Goal: Task Accomplishment & Management: Use online tool/utility

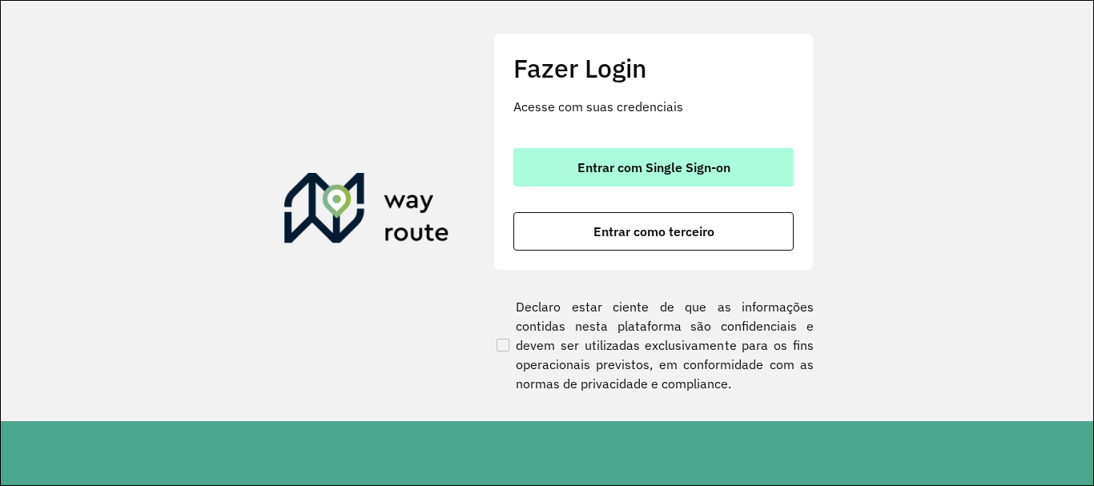
click at [561, 158] on button "Entrar com Single Sign-on" at bounding box center [653, 167] width 280 height 38
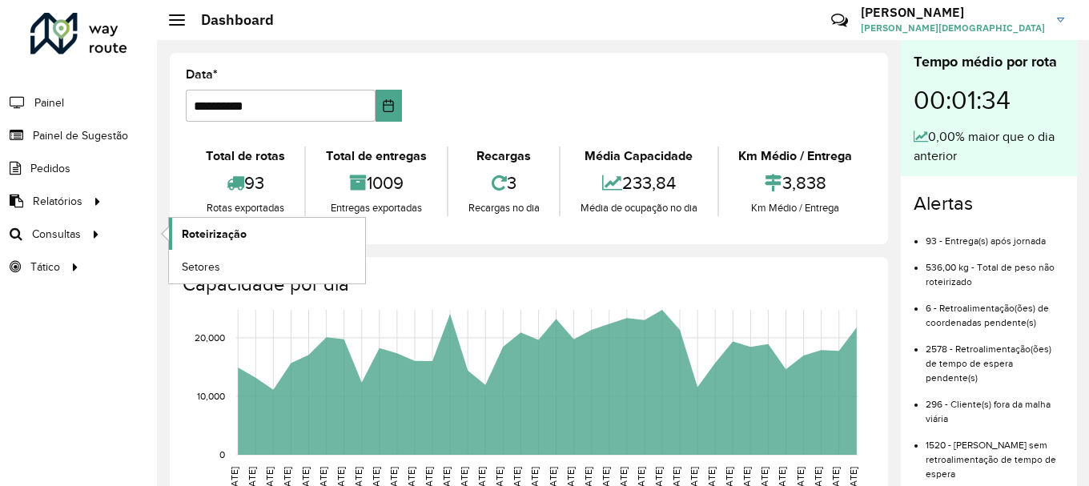
click at [203, 229] on span "Roteirização" at bounding box center [214, 234] width 65 height 17
click at [197, 255] on link "Setores" at bounding box center [267, 267] width 196 height 32
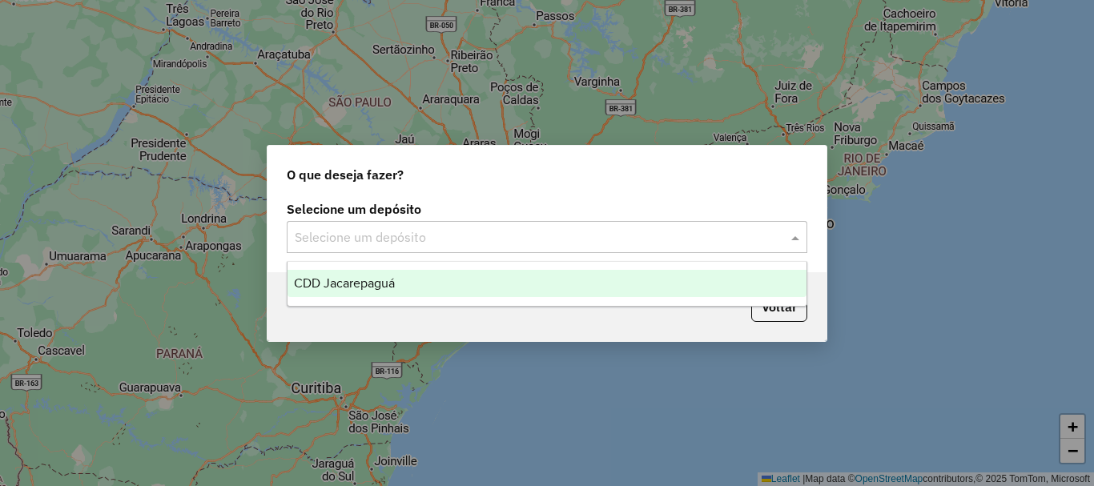
click at [796, 238] on span at bounding box center [797, 236] width 20 height 19
click at [382, 280] on span "CDD Jacarepaguá" at bounding box center [344, 283] width 101 height 14
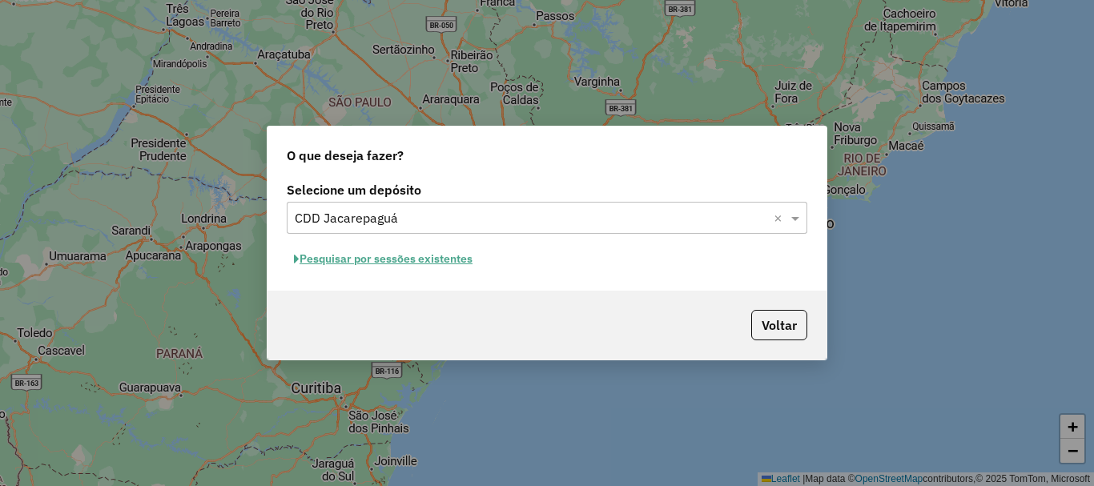
click at [412, 264] on button "Pesquisar por sessões existentes" at bounding box center [383, 259] width 193 height 25
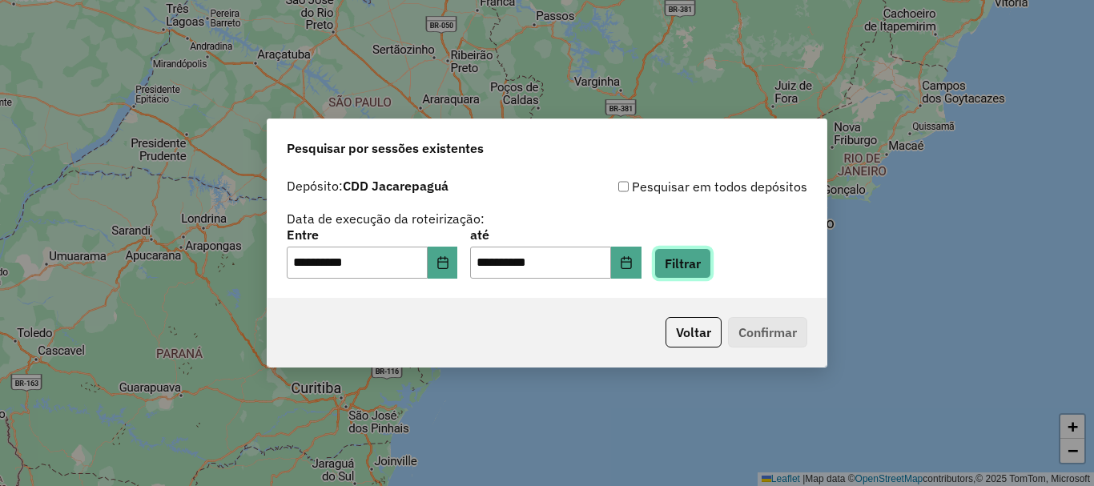
click at [711, 261] on button "Filtrar" at bounding box center [682, 263] width 57 height 30
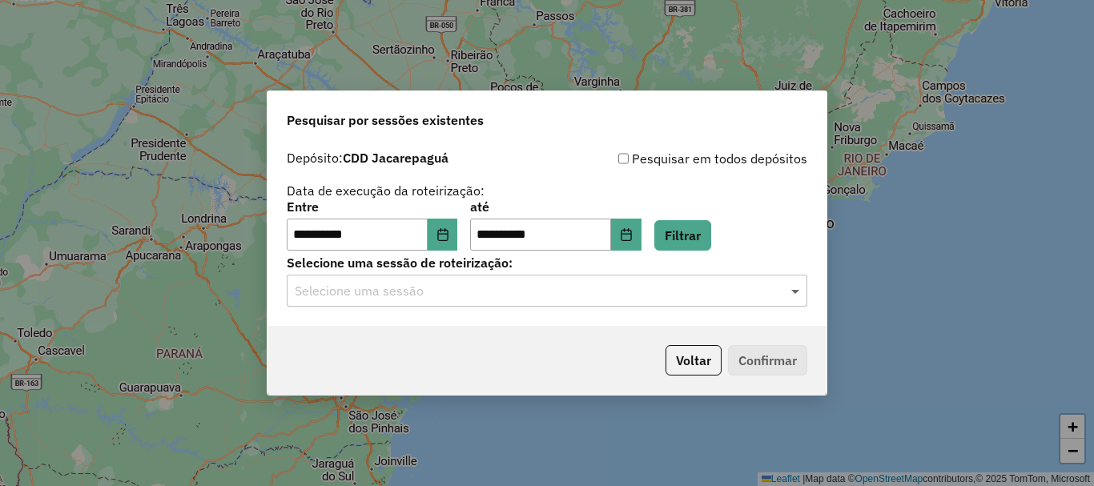
click at [795, 293] on span at bounding box center [797, 290] width 20 height 19
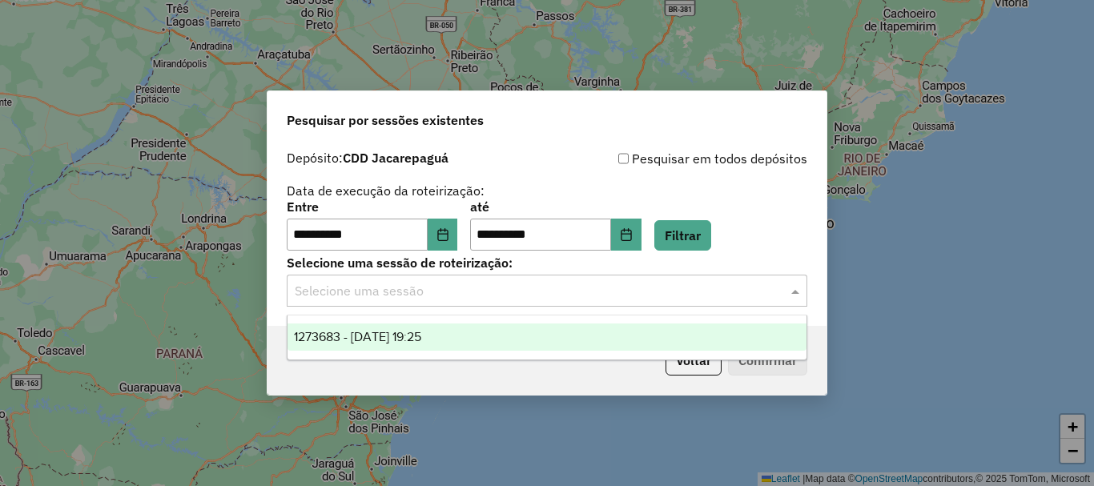
click at [408, 335] on span "1273683 - 11/09/2025 19:25" at bounding box center [357, 337] width 127 height 14
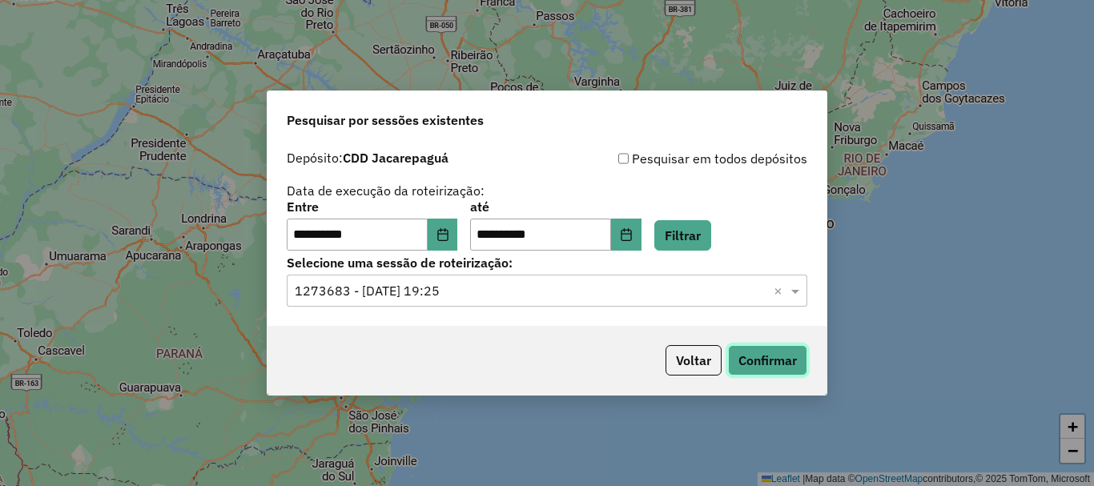
click at [778, 357] on button "Confirmar" at bounding box center [767, 360] width 79 height 30
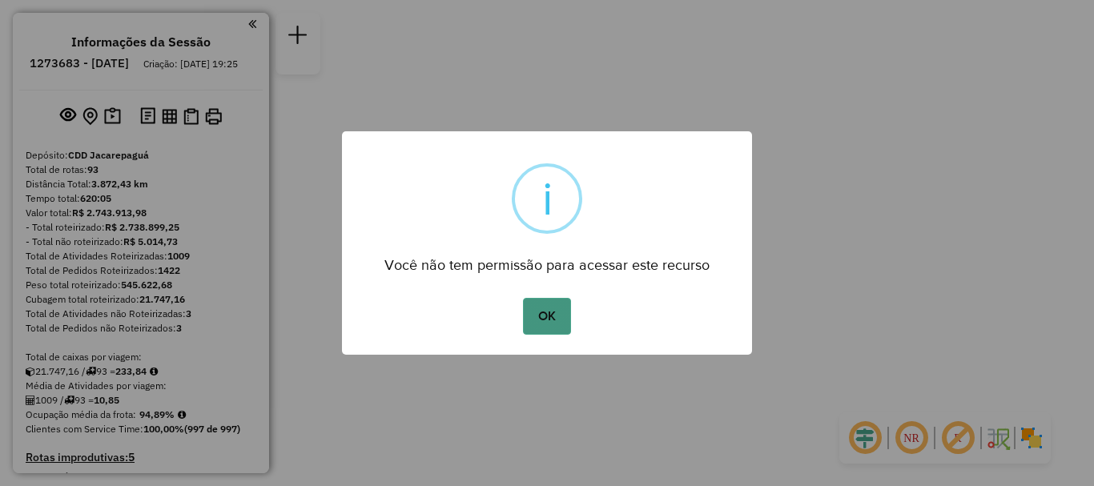
click at [556, 312] on button "OK" at bounding box center [546, 316] width 47 height 37
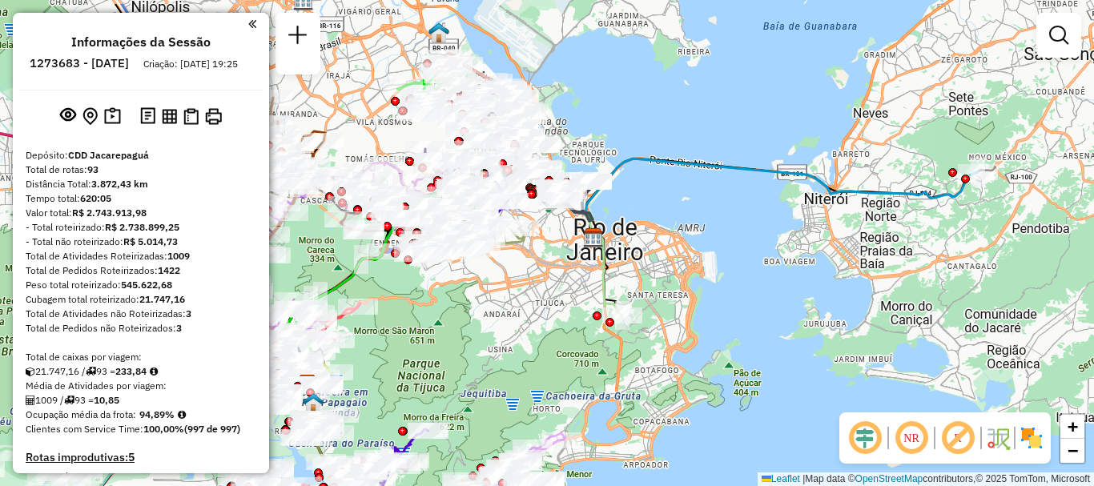
drag, startPoint x: 672, startPoint y: 260, endPoint x: 716, endPoint y: 278, distance: 47.4
click at [742, 315] on div "Janela de atendimento Grade de atendimento Capacidade Transportadoras Veículos …" at bounding box center [547, 243] width 1094 height 486
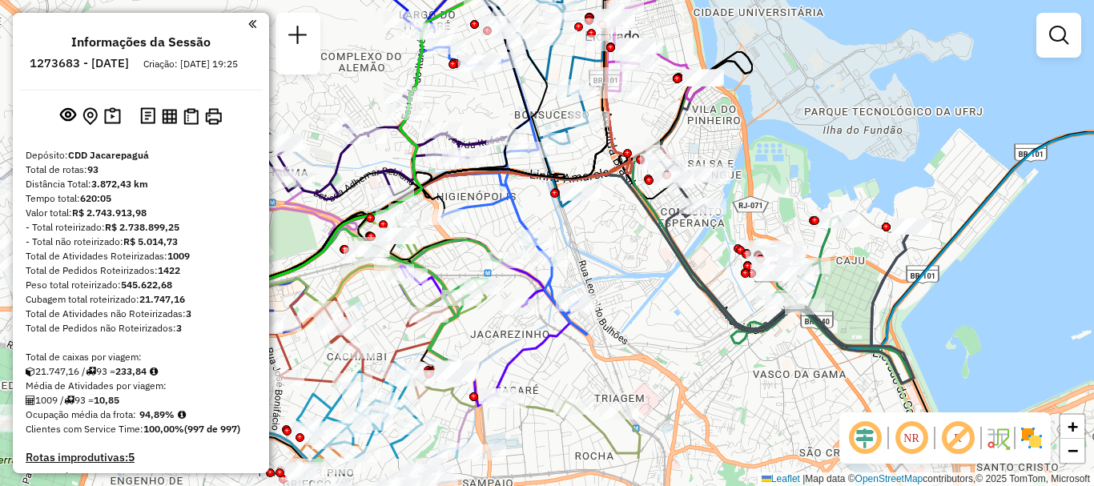
drag, startPoint x: 529, startPoint y: 356, endPoint x: 662, endPoint y: 280, distance: 153.2
click at [662, 280] on div "Janela de atendimento Grade de atendimento Capacidade Transportadoras Veículos …" at bounding box center [547, 243] width 1094 height 486
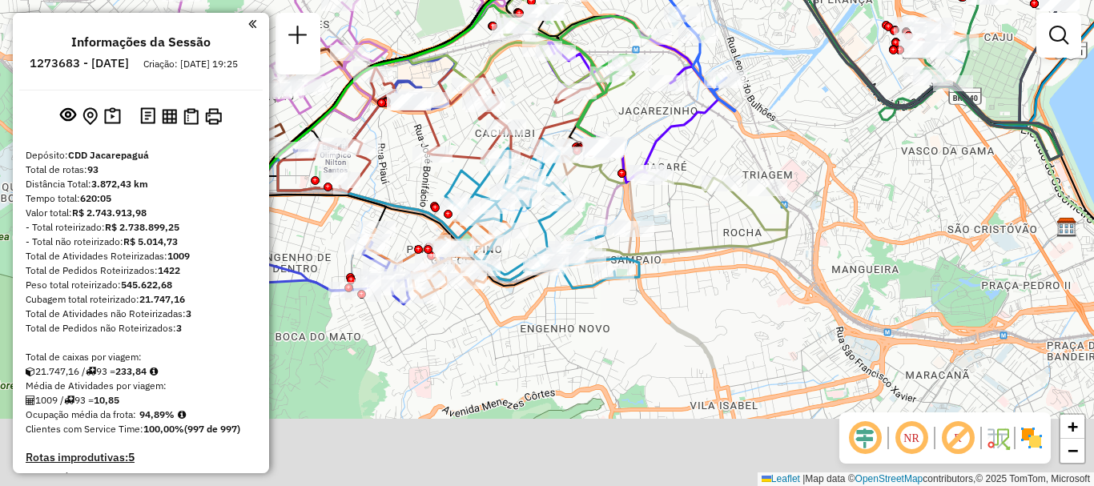
drag, startPoint x: 547, startPoint y: 432, endPoint x: 696, endPoint y: 206, distance: 270.6
click at [696, 206] on div "Janela de atendimento Grade de atendimento Capacidade Transportadoras Veículos …" at bounding box center [547, 243] width 1094 height 486
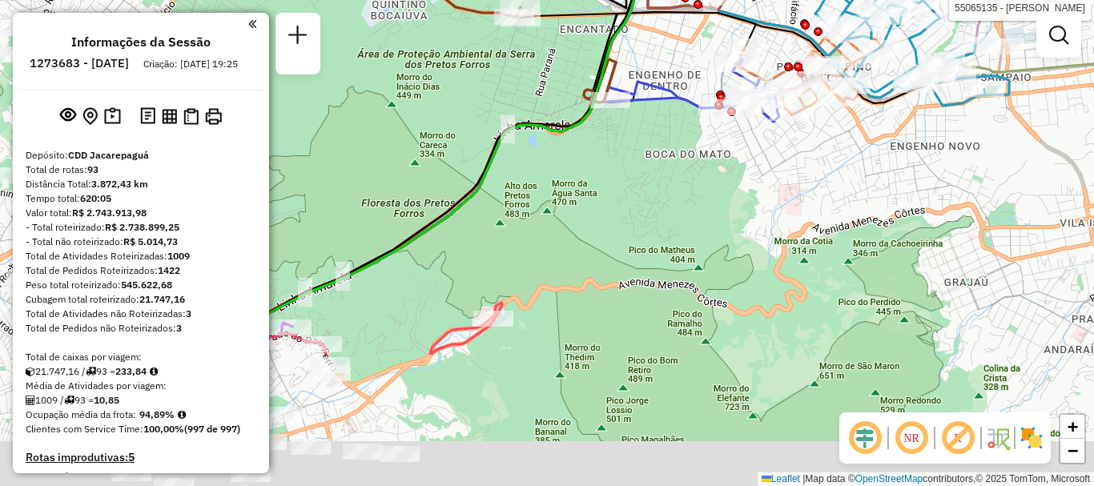
drag, startPoint x: 452, startPoint y: 328, endPoint x: 777, endPoint y: 171, distance: 361.1
click at [821, 147] on div "Rota 4 - Placa VAN0004 55065135 - [PERSON_NAME] 63 - Placa RTE0H31 55093501 - Y…" at bounding box center [547, 243] width 1094 height 486
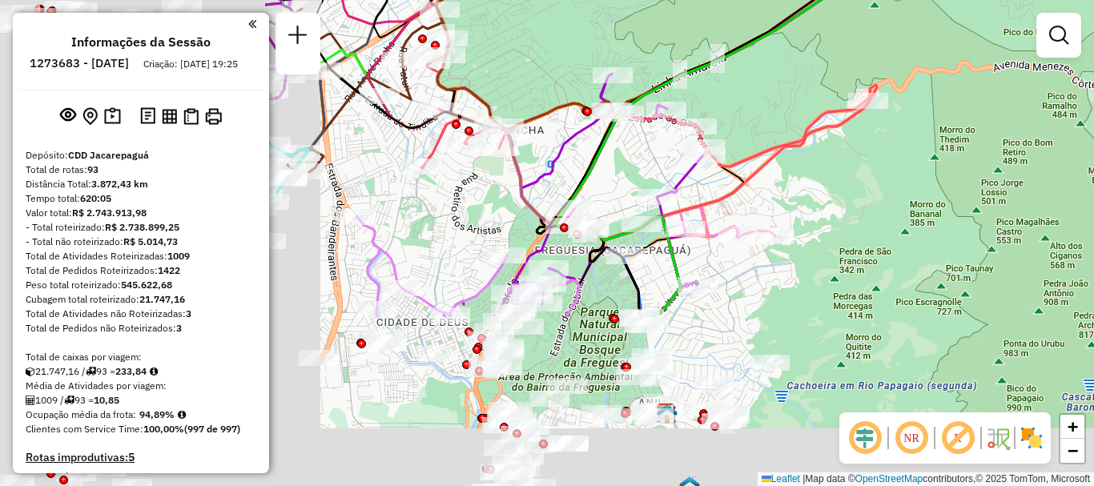
drag, startPoint x: 620, startPoint y: 329, endPoint x: 855, endPoint y: 181, distance: 278.2
click at [855, 181] on div "Rota 4 - Placa VAN0004 55065135 - [PERSON_NAME] 63 - Placa RTE0H31 55093501 - Y…" at bounding box center [547, 243] width 1094 height 486
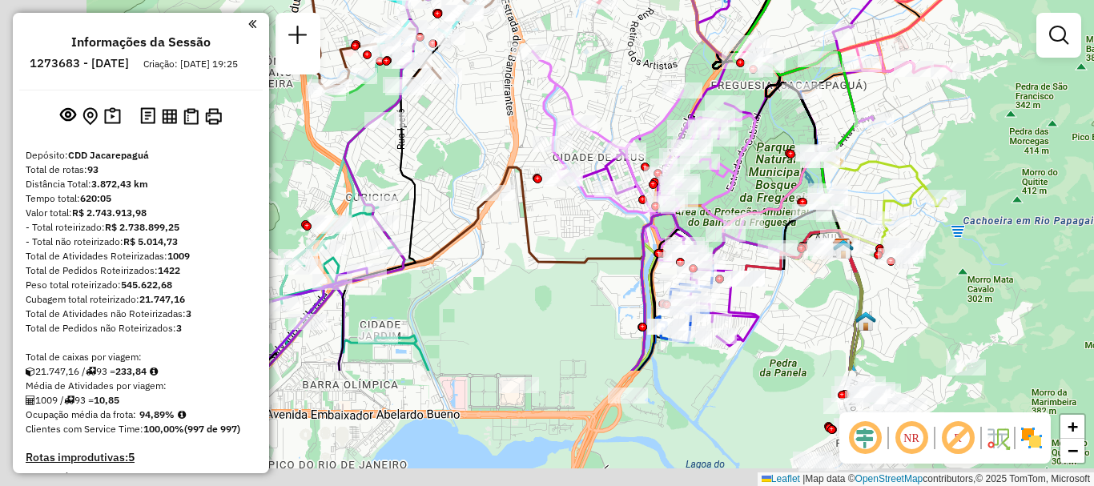
drag, startPoint x: 457, startPoint y: 288, endPoint x: 689, endPoint y: 91, distance: 304.1
click at [715, 38] on div "Rota 4 - Placa VAN0004 55065135 - [PERSON_NAME] 63 - Placa RTE0H31 55093501 - Y…" at bounding box center [547, 243] width 1094 height 486
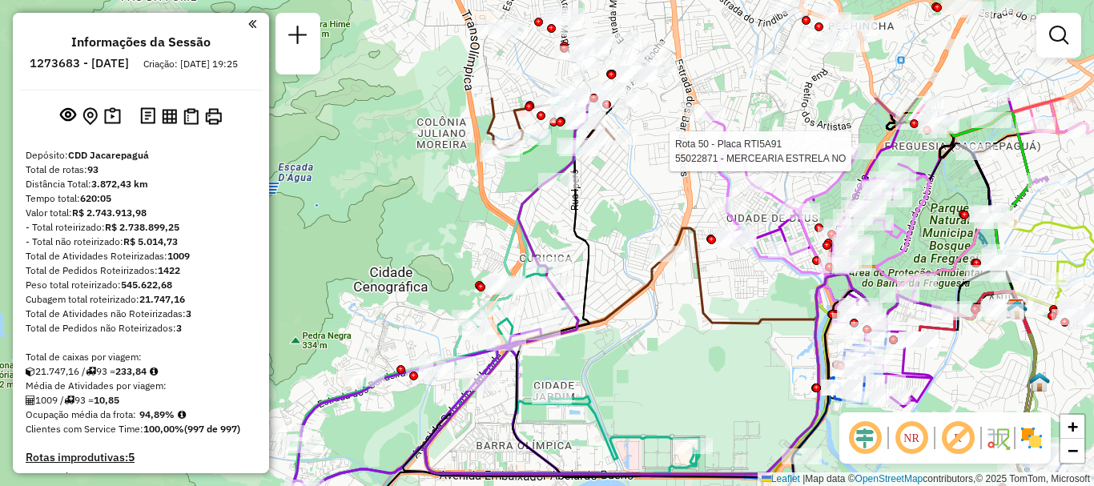
drag, startPoint x: 541, startPoint y: 240, endPoint x: 610, endPoint y: 378, distance: 153.7
click at [610, 378] on div "Rota 4 - Placa VAN0004 55065135 - [PERSON_NAME] 63 - Placa RTE0H31 55093501 - Y…" at bounding box center [547, 243] width 1094 height 486
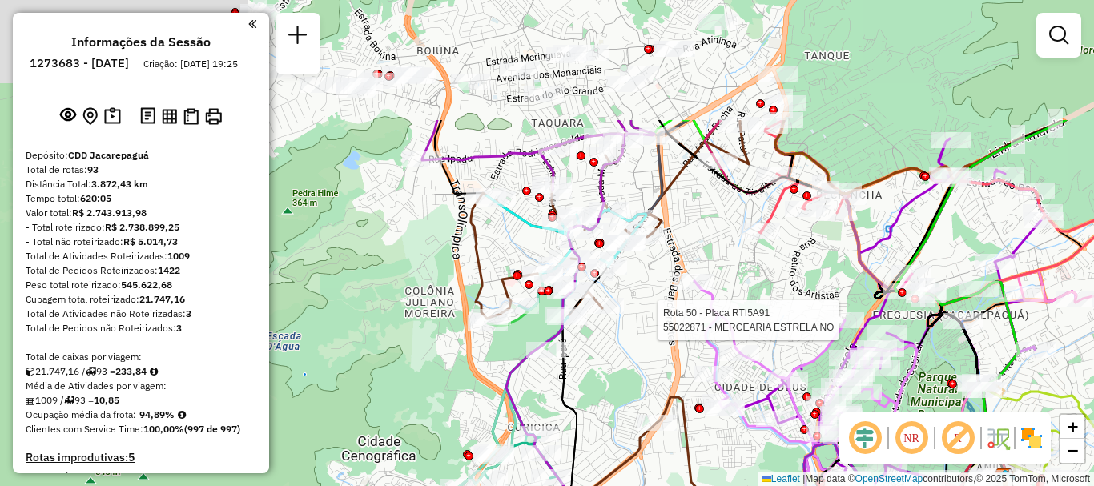
drag, startPoint x: 605, startPoint y: 162, endPoint x: 574, endPoint y: 364, distance: 204.9
click at [574, 364] on div "Rota 4 - Placa VAN0004 55065135 - [PERSON_NAME] 63 - Placa RTE0H31 55093501 - Y…" at bounding box center [547, 243] width 1094 height 486
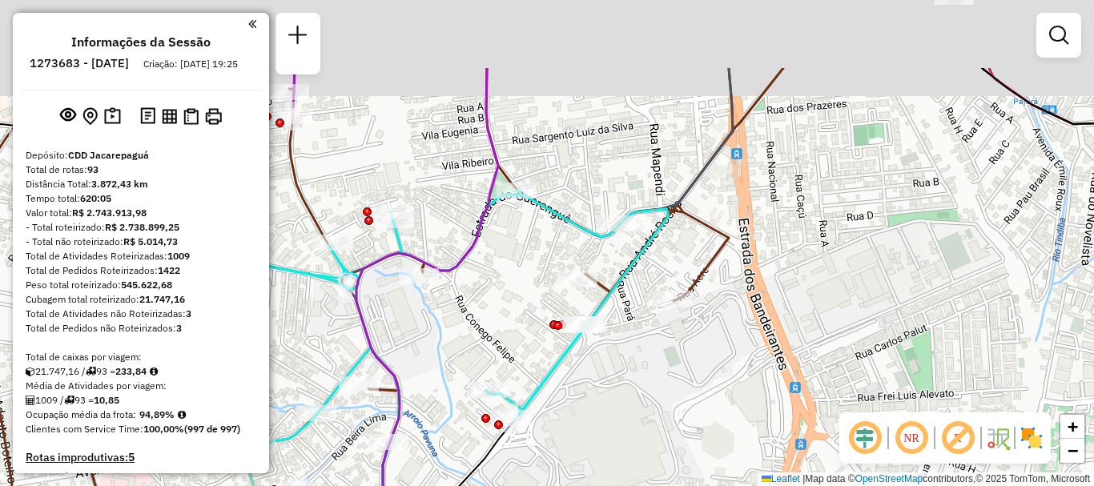
drag, startPoint x: 733, startPoint y: 226, endPoint x: 679, endPoint y: 345, distance: 130.9
click at [686, 351] on div "Rota 4 - Placa VAN0004 55065135 - [PERSON_NAME] 63 - Placa RTE0H31 55093501 - Y…" at bounding box center [547, 243] width 1094 height 486
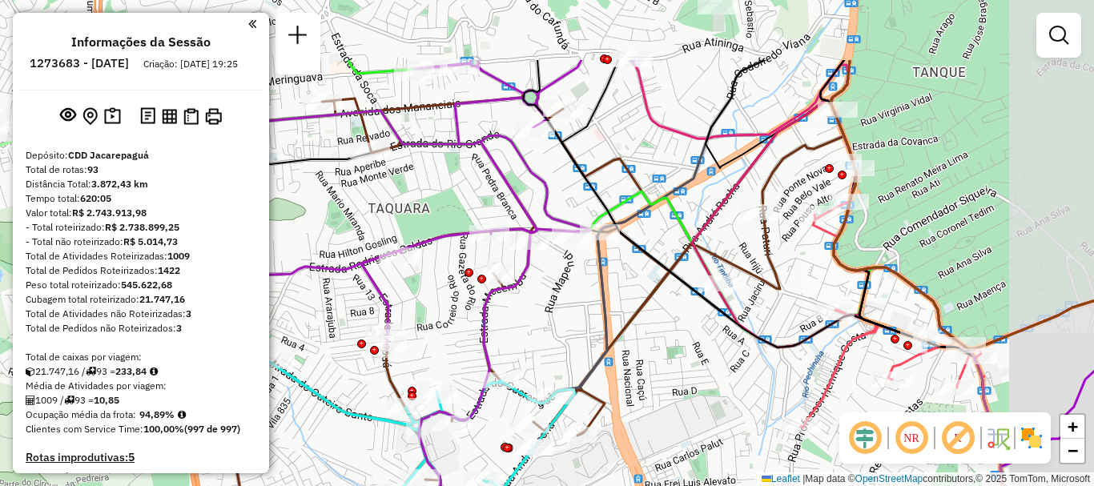
drag, startPoint x: 792, startPoint y: 243, endPoint x: 700, endPoint y: 352, distance: 142.7
click at [700, 352] on div "Rota 4 - Placa VAN0004 55065135 - [PERSON_NAME] 63 - Placa RTE0H31 55093501 - Y…" at bounding box center [547, 243] width 1094 height 486
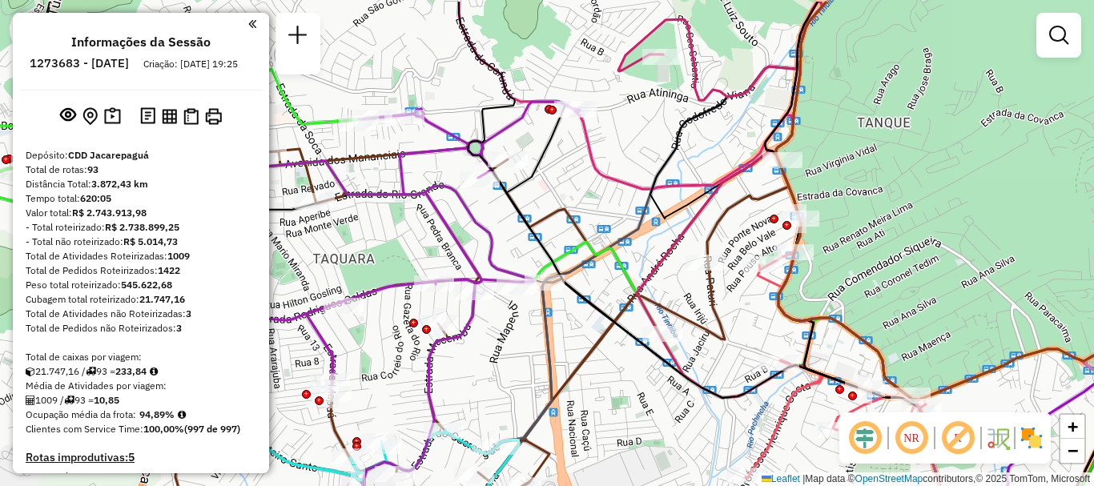
drag, startPoint x: 780, startPoint y: 251, endPoint x: 714, endPoint y: 300, distance: 81.4
click at [722, 303] on div "Rota 4 - Placa VAN0004 55065135 - [PERSON_NAME] 63 - Placa RTE0H31 55093501 - Y…" at bounding box center [547, 243] width 1094 height 486
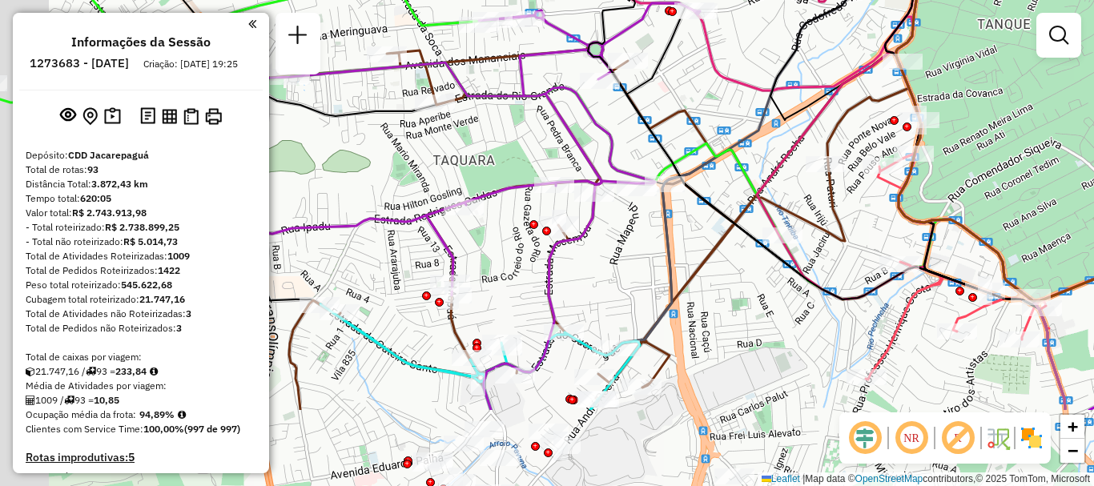
drag, startPoint x: 606, startPoint y: 372, endPoint x: 712, endPoint y: 223, distance: 183.8
click at [714, 231] on div "Rota 4 - Placa VAN0004 55065135 - [PERSON_NAME] 63 - Placa RTE0H31 55093501 - Y…" at bounding box center [547, 243] width 1094 height 486
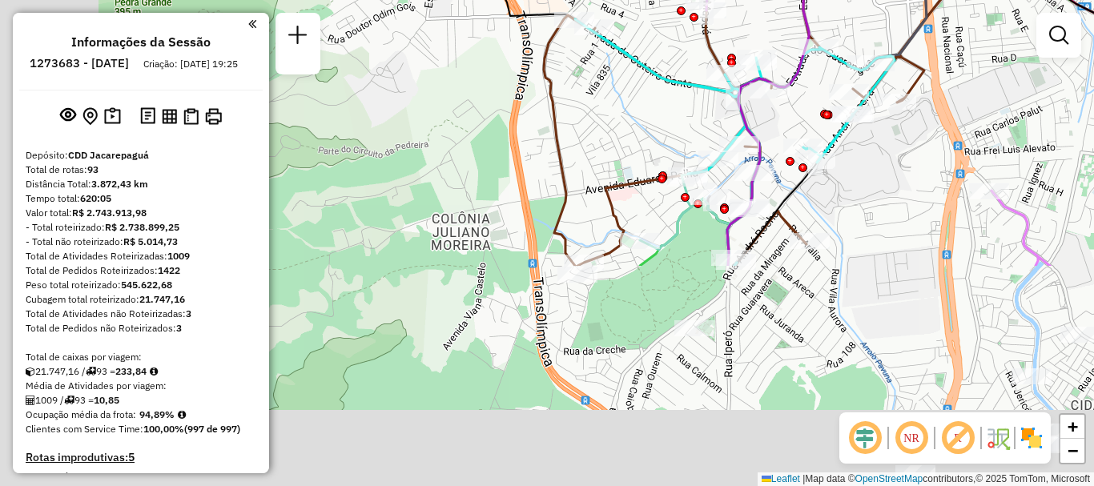
drag, startPoint x: 537, startPoint y: 382, endPoint x: 905, endPoint y: 34, distance: 506.5
click at [905, 34] on div "Rota 4 - Placa VAN0004 55065135 - [PERSON_NAME] 63 - Placa RTE0H31 55093501 - Y…" at bounding box center [547, 243] width 1094 height 486
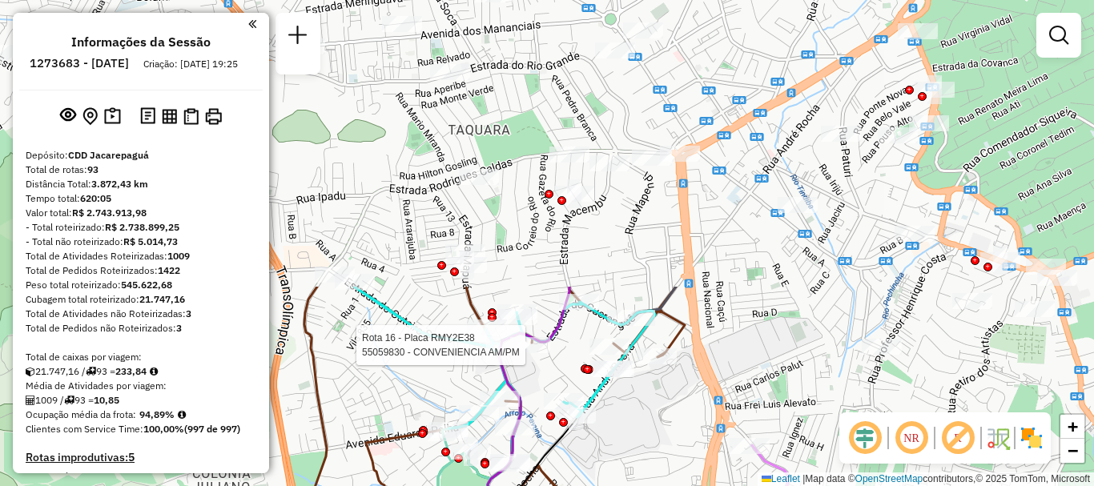
drag, startPoint x: 830, startPoint y: 182, endPoint x: 453, endPoint y: 517, distance: 504.9
click at [453, 485] on html "Aguarde... Pop-up bloqueado! Seu navegador bloqueou automáticamente a abertura …" at bounding box center [547, 243] width 1094 height 486
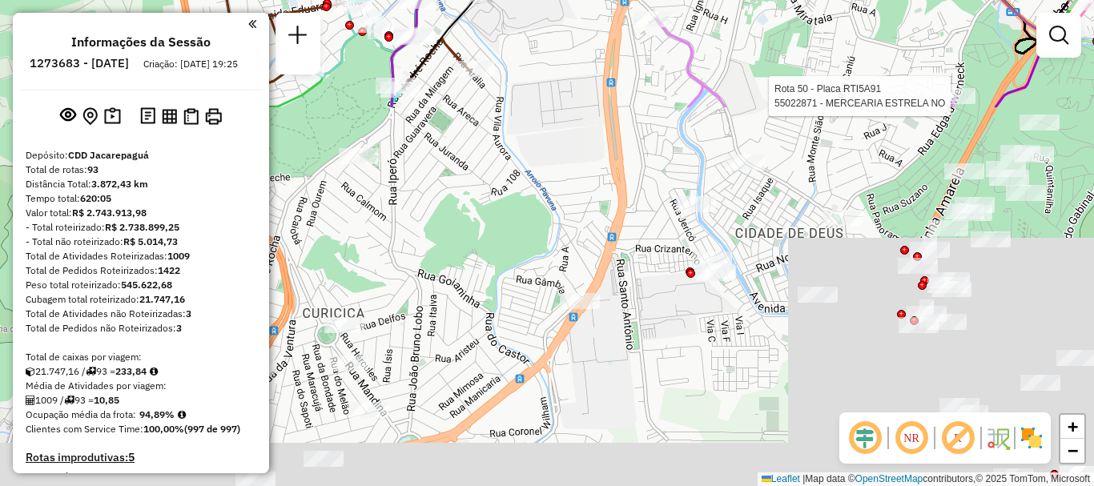
drag, startPoint x: 839, startPoint y: 356, endPoint x: 759, endPoint y: -77, distance: 440.5
click at [759, 0] on html "Aguarde... Pop-up bloqueado! Seu navegador bloqueou automáticamente a abertura …" at bounding box center [547, 243] width 1094 height 486
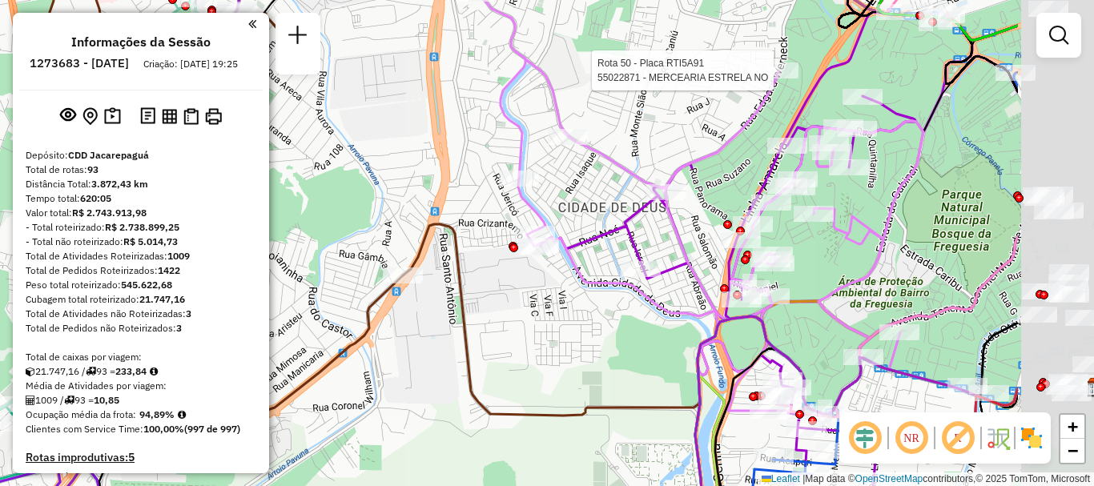
drag, startPoint x: 799, startPoint y: 339, endPoint x: 614, endPoint y: 320, distance: 186.0
click at [614, 320] on div "Rota 4 - Placa VAN0004 55065135 - [PERSON_NAME] 63 - Placa RTE0H31 55093501 - Y…" at bounding box center [547, 243] width 1094 height 486
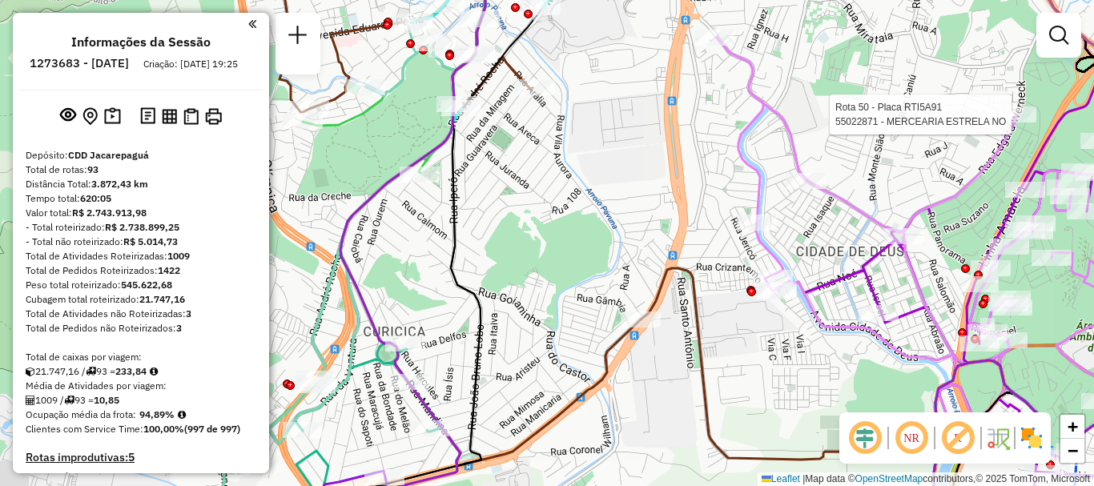
drag, startPoint x: 643, startPoint y: 344, endPoint x: 880, endPoint y: 379, distance: 239.7
click at [886, 388] on div "Rota 4 - Placa VAN0004 55065135 - [PERSON_NAME] 63 - Placa RTE0H31 55093501 - Y…" at bounding box center [547, 243] width 1094 height 486
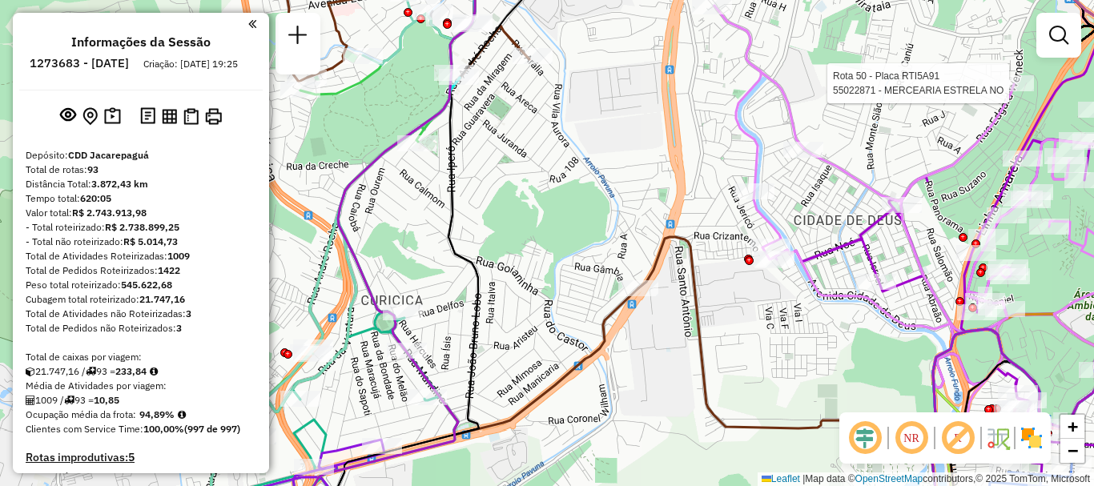
drag, startPoint x: 571, startPoint y: 364, endPoint x: 545, endPoint y: 309, distance: 60.9
click at [546, 315] on div "Rota 4 - Placa VAN0004 55065135 - [PERSON_NAME] 63 - Placa RTE0H31 55093501 - Y…" at bounding box center [547, 243] width 1094 height 486
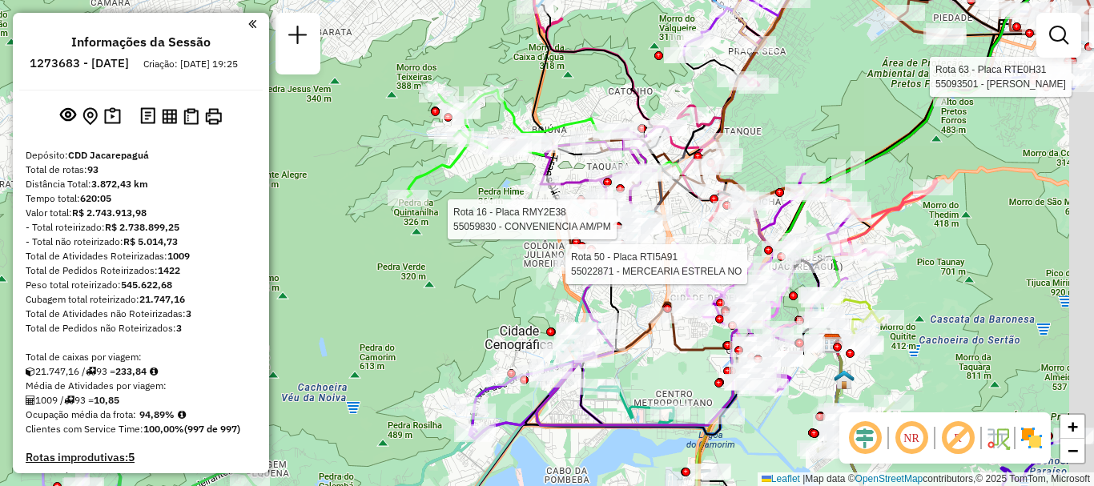
drag, startPoint x: 712, startPoint y: 402, endPoint x: 640, endPoint y: 353, distance: 87.1
click at [666, 367] on div "Rota 4 - Placa VAN0004 55065135 - [PERSON_NAME] 63 - Placa RTE0H31 55093501 - Y…" at bounding box center [547, 243] width 1094 height 486
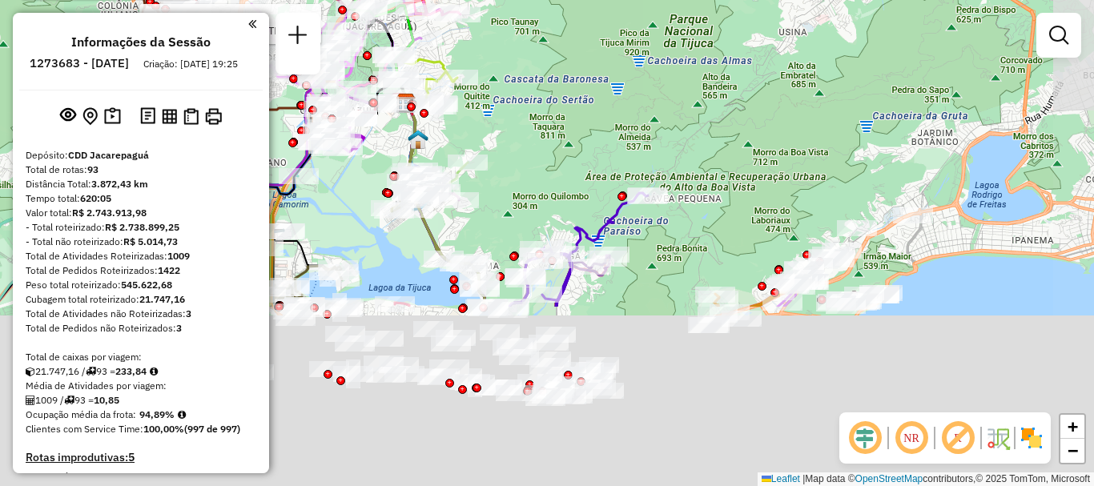
drag, startPoint x: 959, startPoint y: 226, endPoint x: 605, endPoint y: -85, distance: 471.1
click at [605, 0] on html "Aguarde... Pop-up bloqueado! Seu navegador bloqueou automáticamente a abertura …" at bounding box center [547, 243] width 1094 height 486
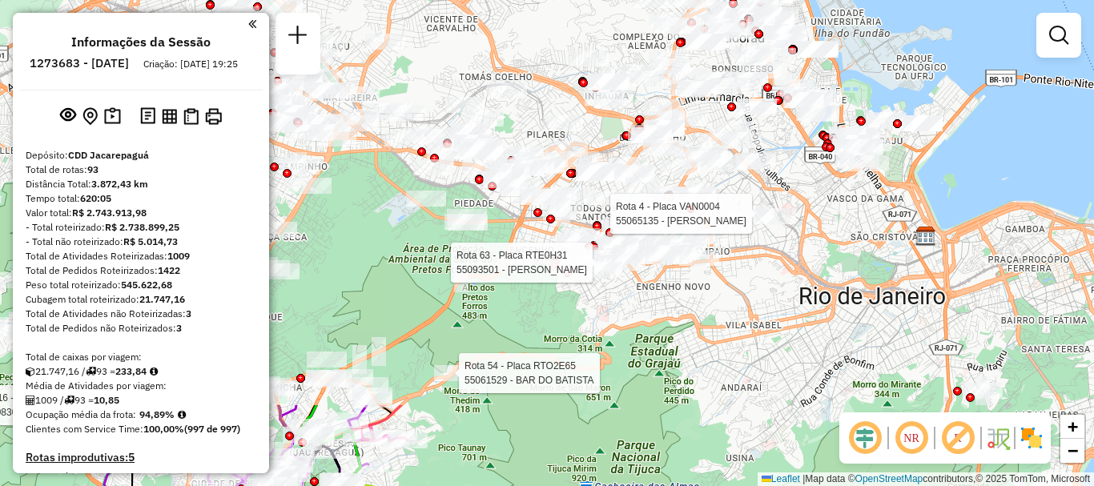
drag, startPoint x: 758, startPoint y: 63, endPoint x: 663, endPoint y: 473, distance: 421.0
click at [652, 485] on html "Aguarde... Pop-up bloqueado! Seu navegador bloqueou automáticamente a abertura …" at bounding box center [547, 243] width 1094 height 486
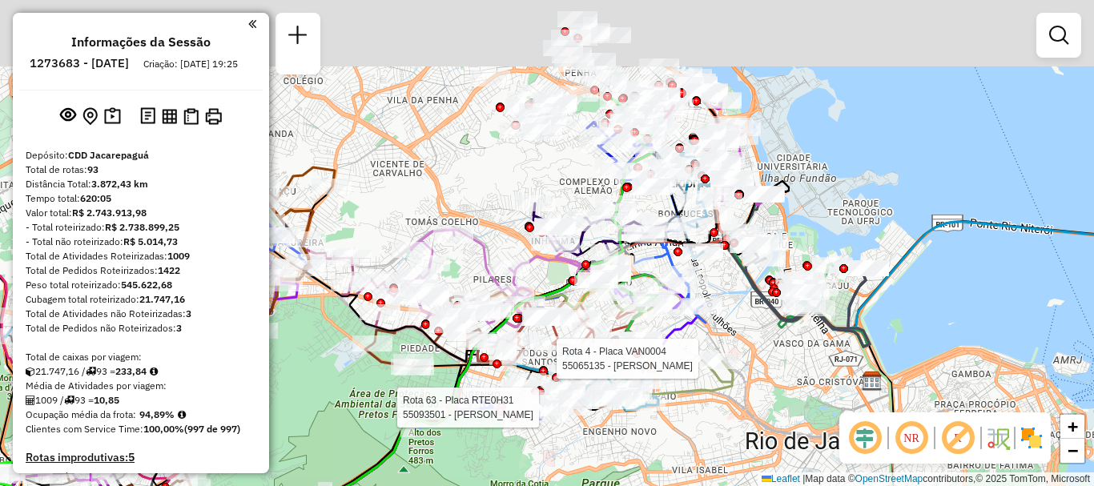
drag, startPoint x: 789, startPoint y: 167, endPoint x: 768, endPoint y: 311, distance: 145.7
click at [768, 311] on icon at bounding box center [804, 261] width 131 height 135
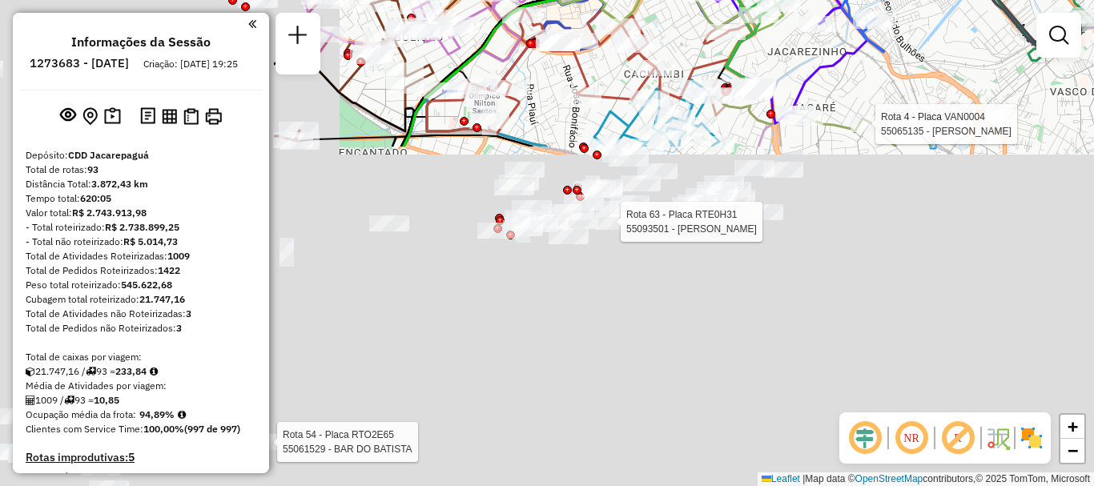
drag, startPoint x: 669, startPoint y: 295, endPoint x: 1033, endPoint y: 20, distance: 456.4
click at [1035, 10] on div "Rota 4 - Placa VAN0004 55065135 - [PERSON_NAME] 63 - Placa RTE0H31 55093501 - Y…" at bounding box center [547, 243] width 1094 height 486
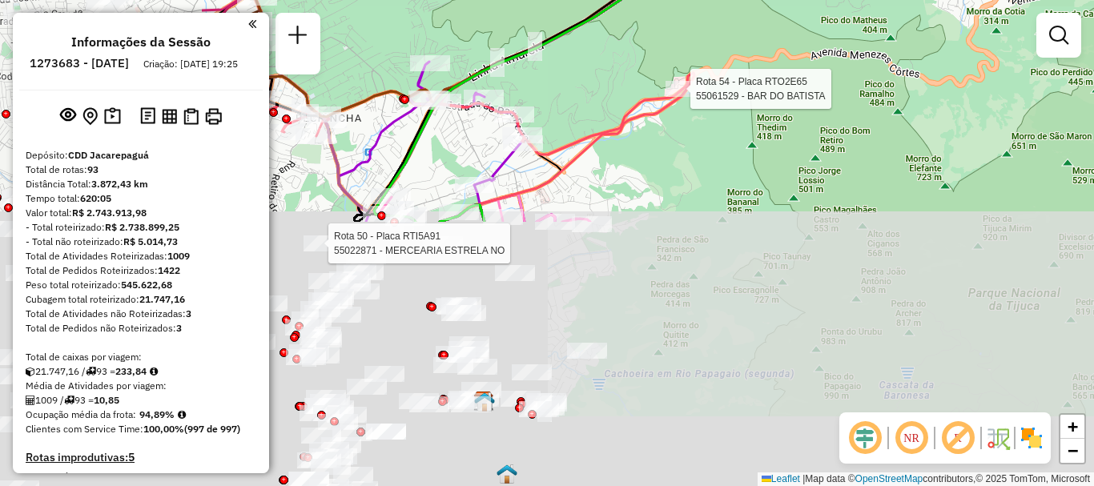
drag, startPoint x: 706, startPoint y: 272, endPoint x: 993, endPoint y: -54, distance: 434.1
click at [993, 0] on html "Aguarde... Pop-up bloqueado! Seu navegador bloqueou automáticamente a abertura …" at bounding box center [547, 243] width 1094 height 486
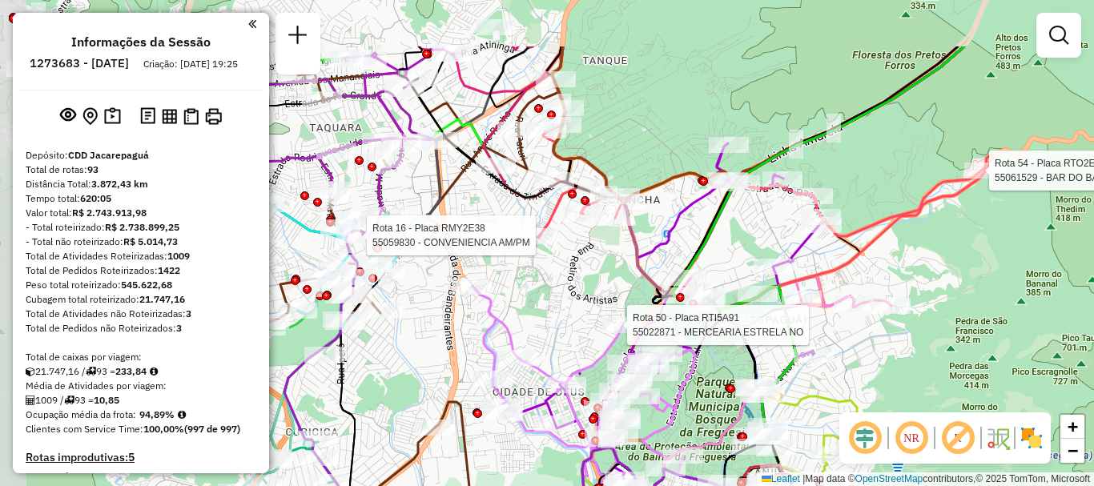
drag, startPoint x: 717, startPoint y: 276, endPoint x: 969, endPoint y: 344, distance: 261.3
click at [969, 344] on div "Rota 4 - Placa VAN0004 55065135 - [PERSON_NAME] 63 - Placa RTE0H31 55093501 - Y…" at bounding box center [547, 243] width 1094 height 486
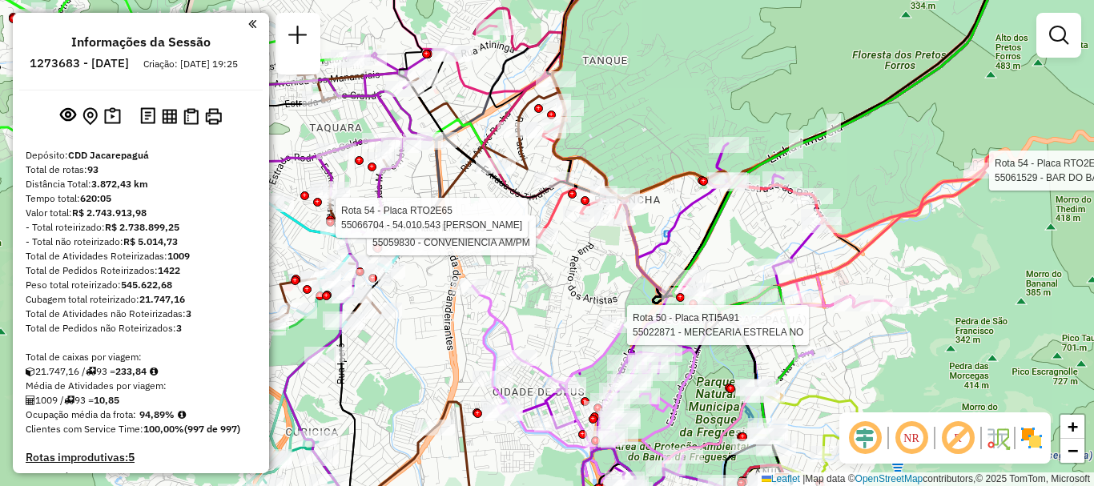
select select "**********"
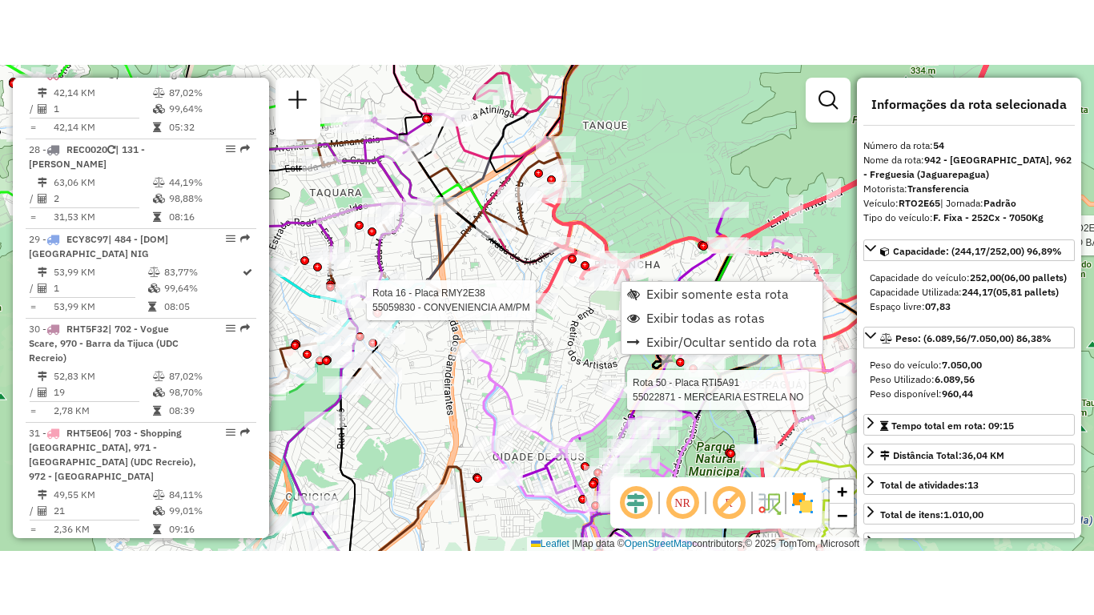
scroll to position [5575, 0]
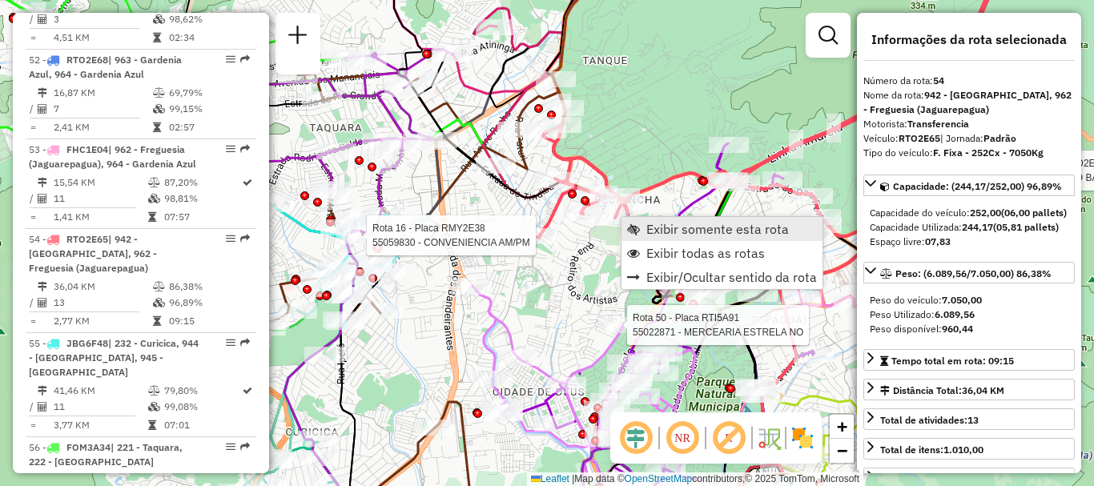
click at [642, 227] on link "Exibir somente esta rota" at bounding box center [722, 229] width 201 height 24
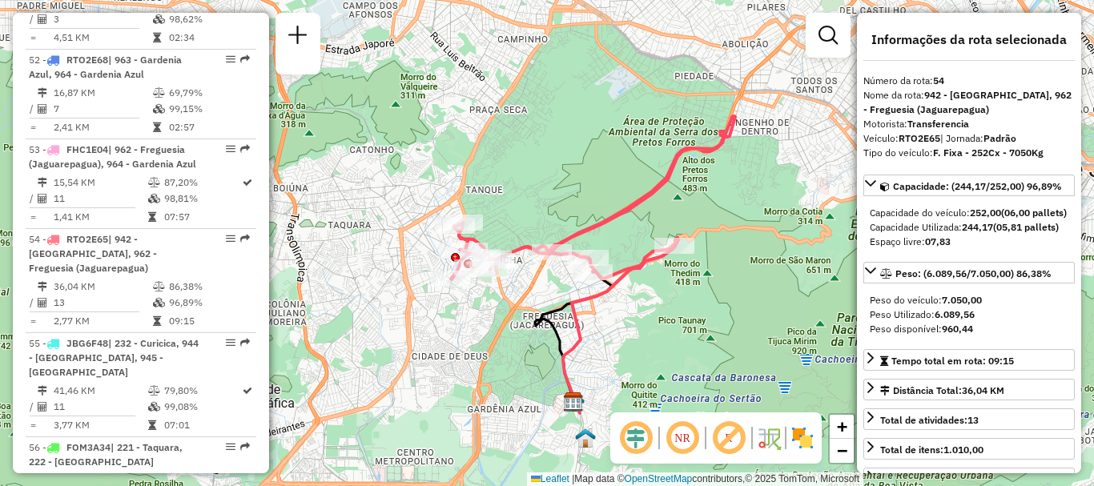
drag, startPoint x: 588, startPoint y: 275, endPoint x: 636, endPoint y: 296, distance: 52.7
click at [636, 296] on div "Janela de atendimento Grade de atendimento Capacidade Transportadoras Veículos …" at bounding box center [547, 243] width 1094 height 486
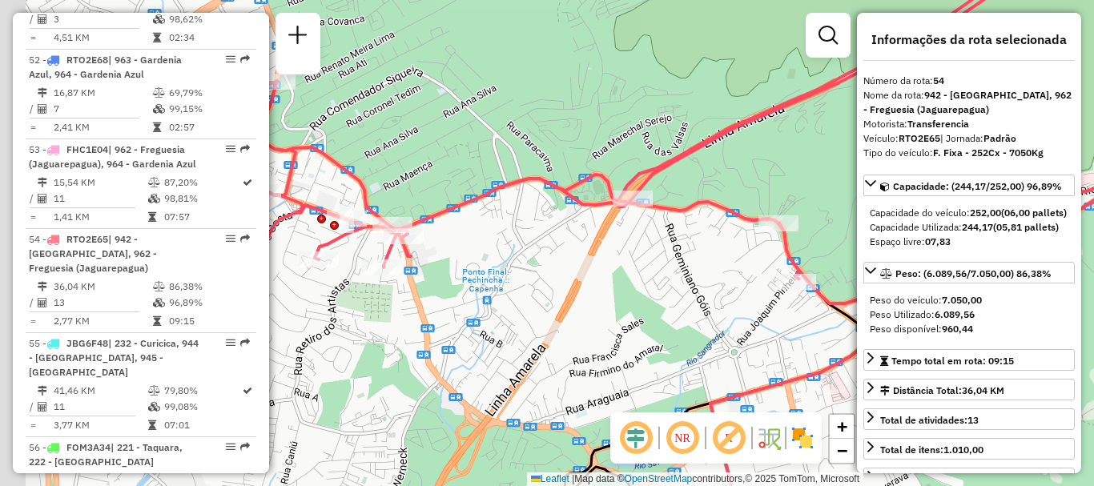
drag, startPoint x: 557, startPoint y: 312, endPoint x: 654, endPoint y: 272, distance: 104.9
click at [662, 277] on div "Janela de atendimento Grade de atendimento Capacidade Transportadoras Veículos …" at bounding box center [547, 243] width 1094 height 486
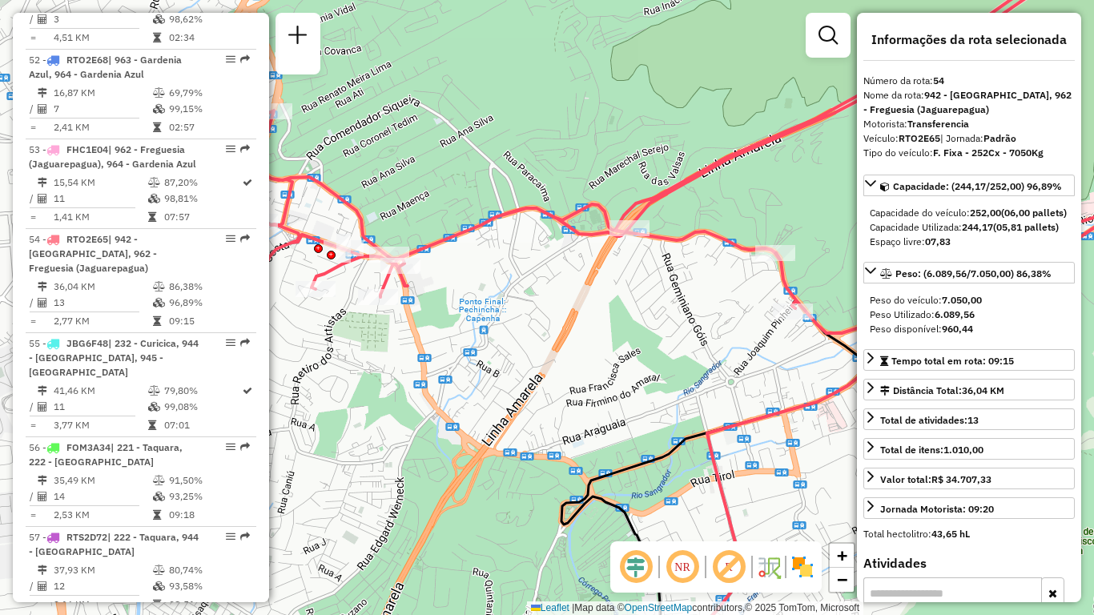
click at [643, 368] on div "Janela de atendimento Grade de atendimento Capacidade Transportadoras Veículos …" at bounding box center [547, 307] width 1094 height 615
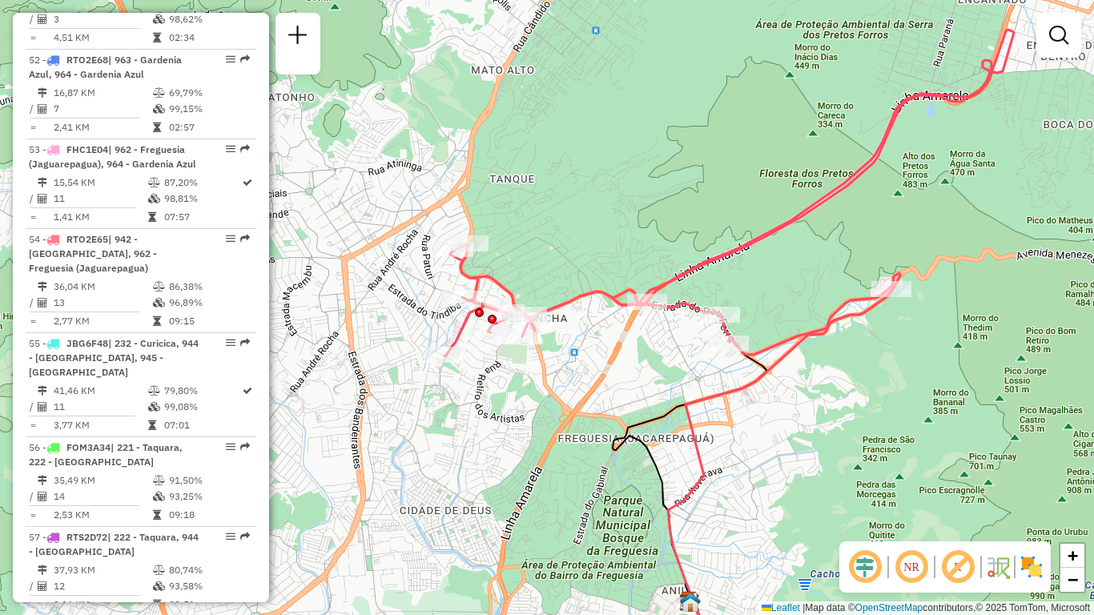
drag, startPoint x: 630, startPoint y: 367, endPoint x: 647, endPoint y: 372, distance: 18.3
click at [647, 372] on div "Janela de atendimento Grade de atendimento Capacidade Transportadoras Veículos …" at bounding box center [547, 307] width 1094 height 615
select select "**********"
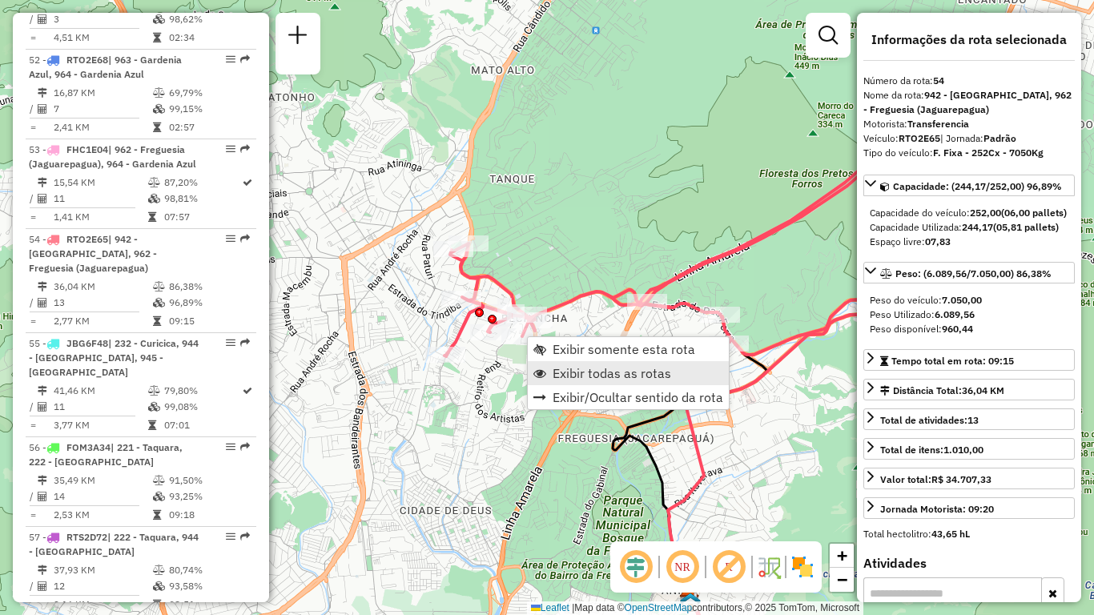
click at [559, 369] on span "Exibir todas as rotas" at bounding box center [612, 373] width 119 height 13
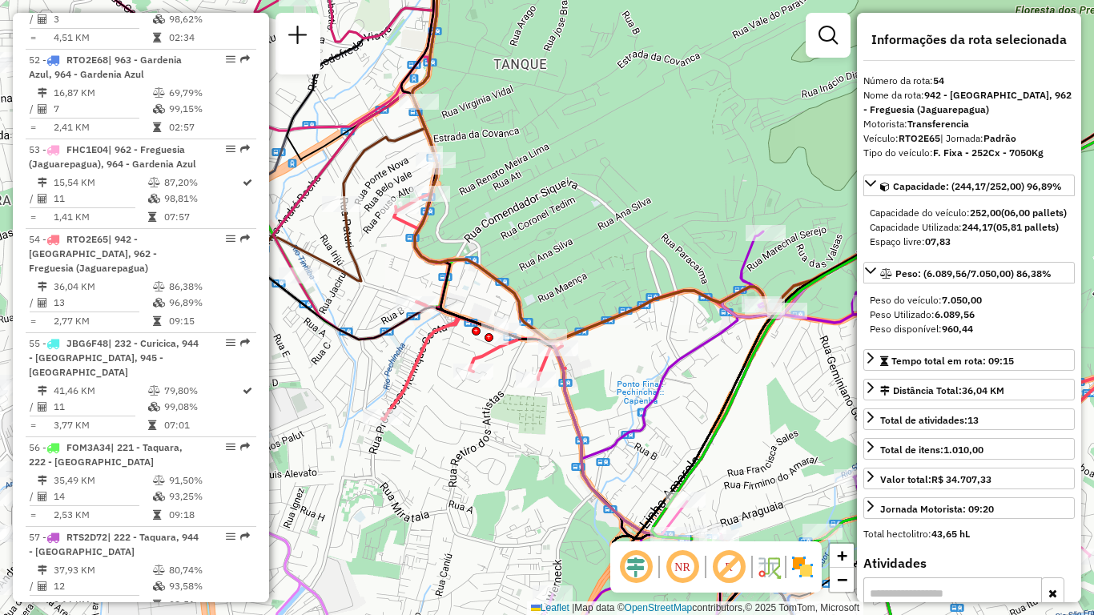
drag, startPoint x: 524, startPoint y: 393, endPoint x: 685, endPoint y: 405, distance: 161.4
click at [685, 405] on icon at bounding box center [741, 458] width 552 height 455
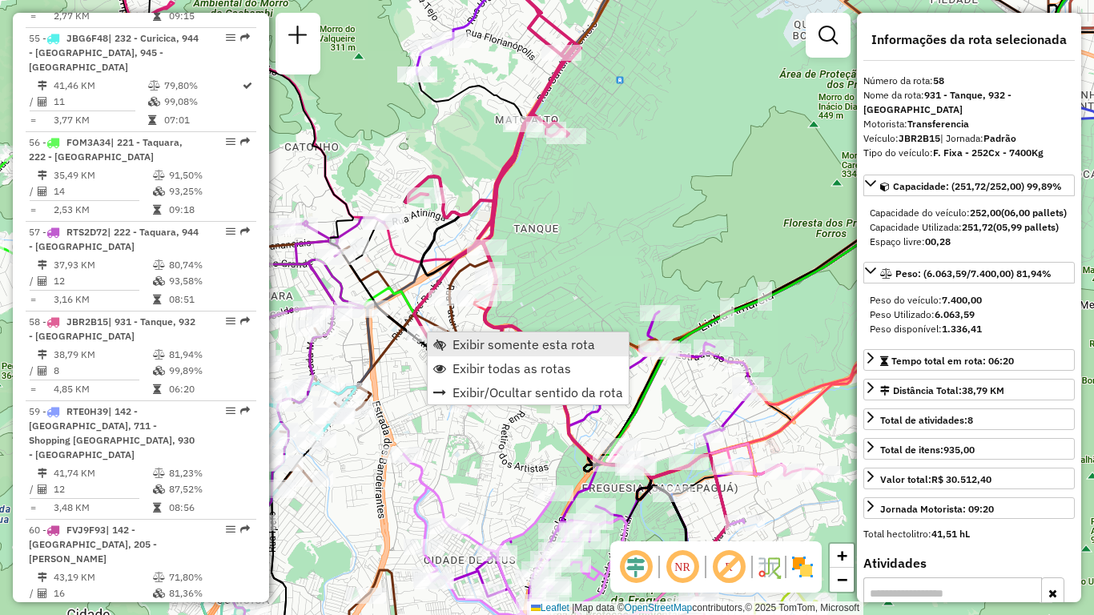
scroll to position [5934, 0]
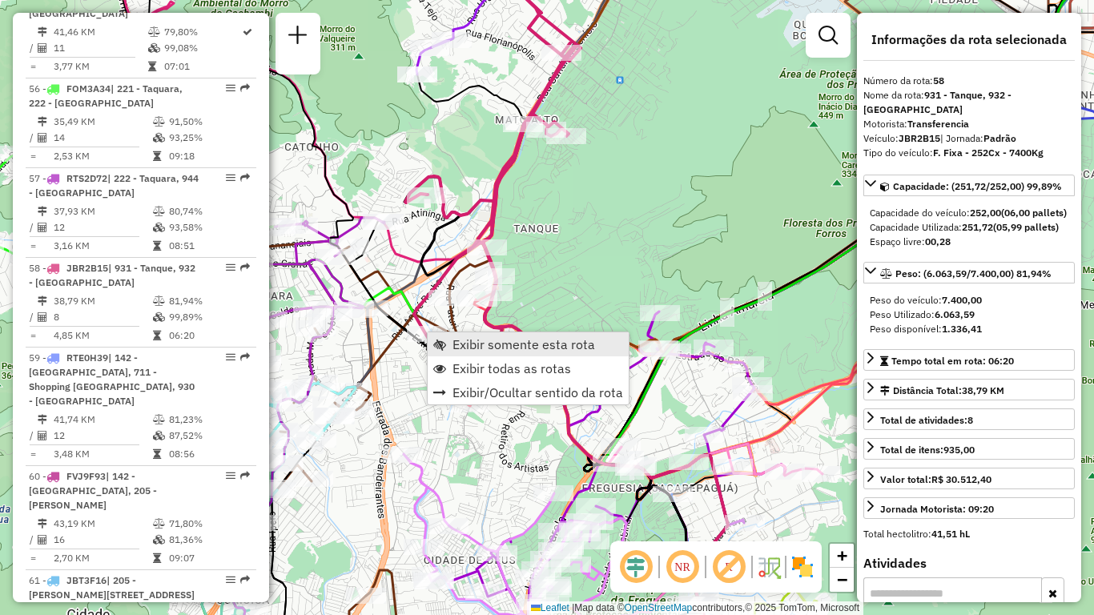
click at [456, 348] on span "Exibir somente esta rota" at bounding box center [524, 344] width 143 height 13
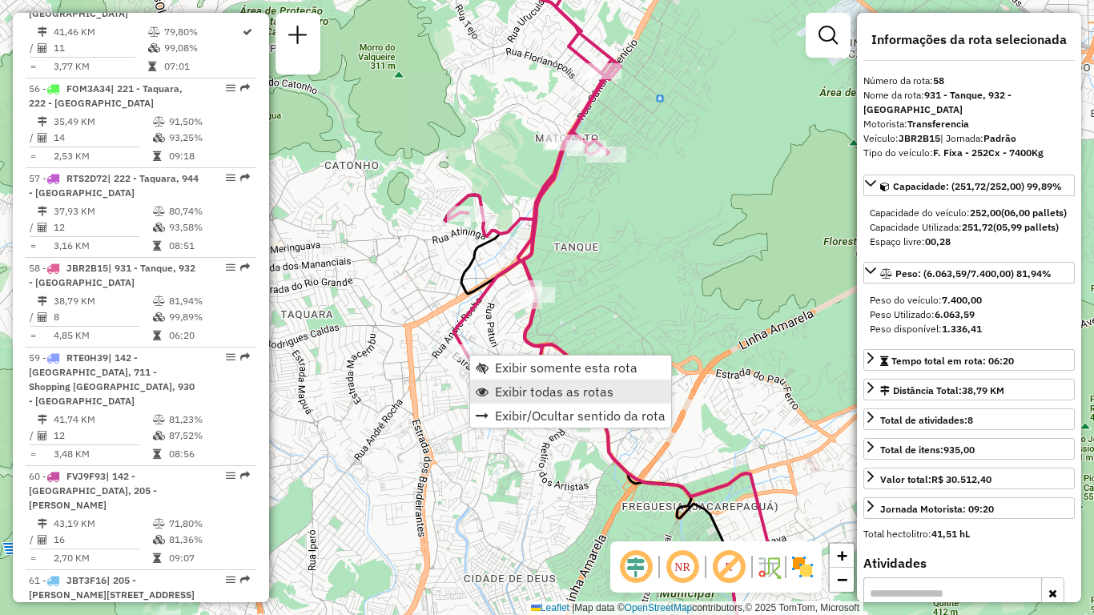
click at [513, 389] on span "Exibir todas as rotas" at bounding box center [554, 391] width 119 height 13
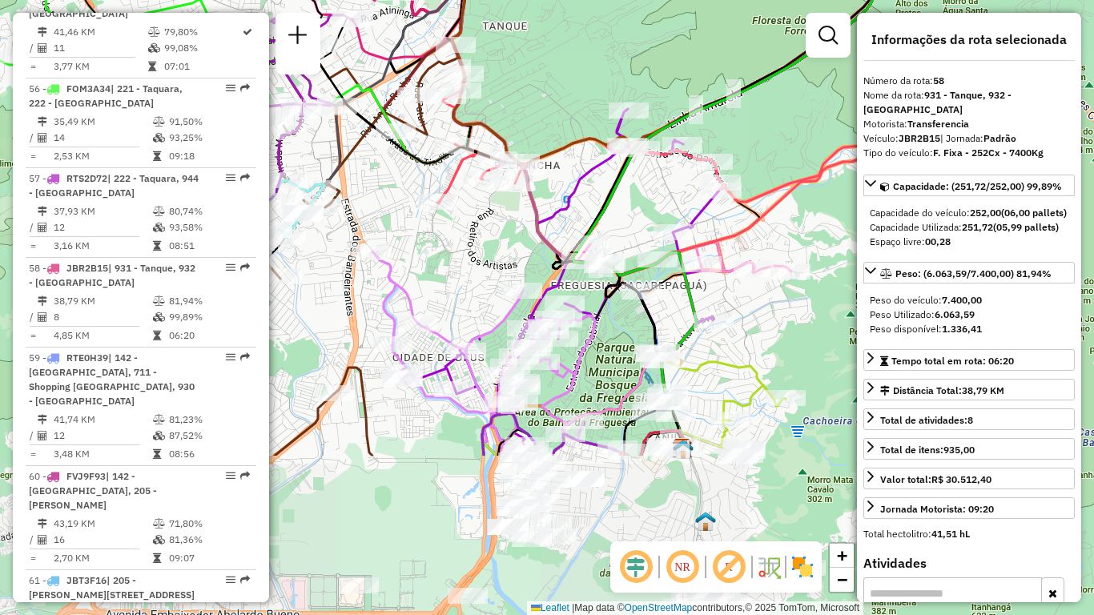
drag, startPoint x: 630, startPoint y: 437, endPoint x: 559, endPoint y: 215, distance: 232.3
click at [559, 215] on icon at bounding box center [578, 282] width 352 height 347
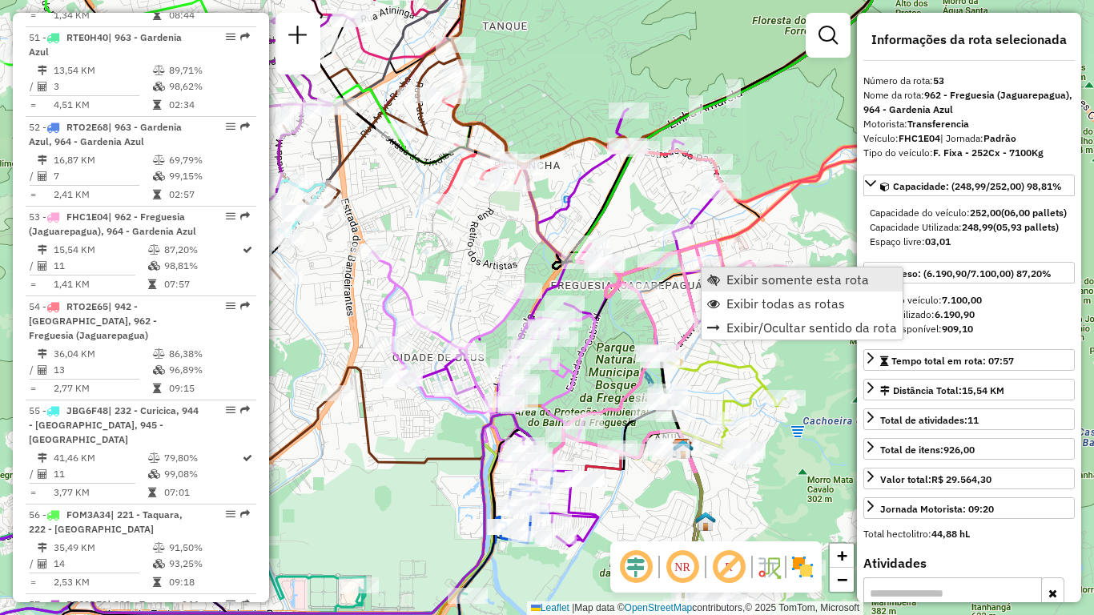
scroll to position [5486, 0]
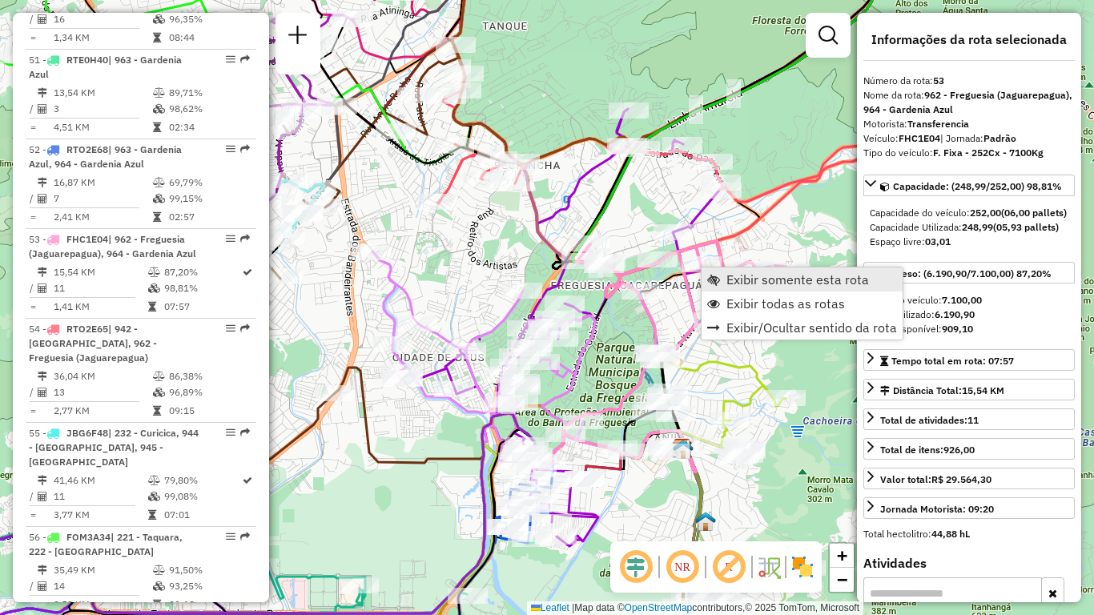
click at [719, 278] on span "Exibir somente esta rota" at bounding box center [713, 279] width 13 height 13
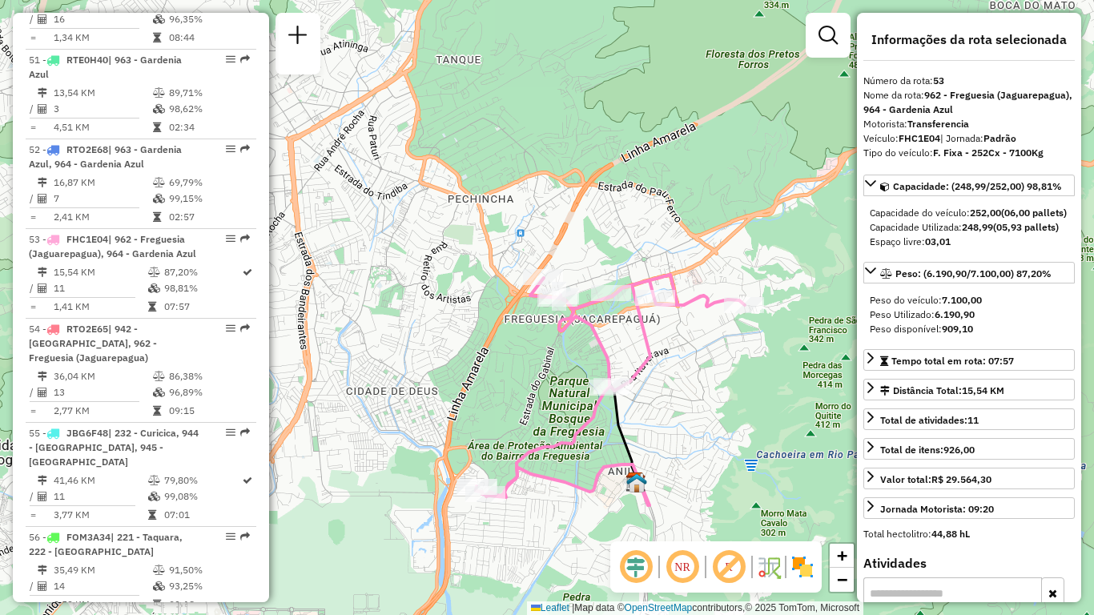
drag, startPoint x: 524, startPoint y: 309, endPoint x: 541, endPoint y: 402, distance: 94.4
click at [541, 402] on div "Janela de atendimento Grade de atendimento Capacidade Transportadoras Veículos …" at bounding box center [547, 307] width 1094 height 615
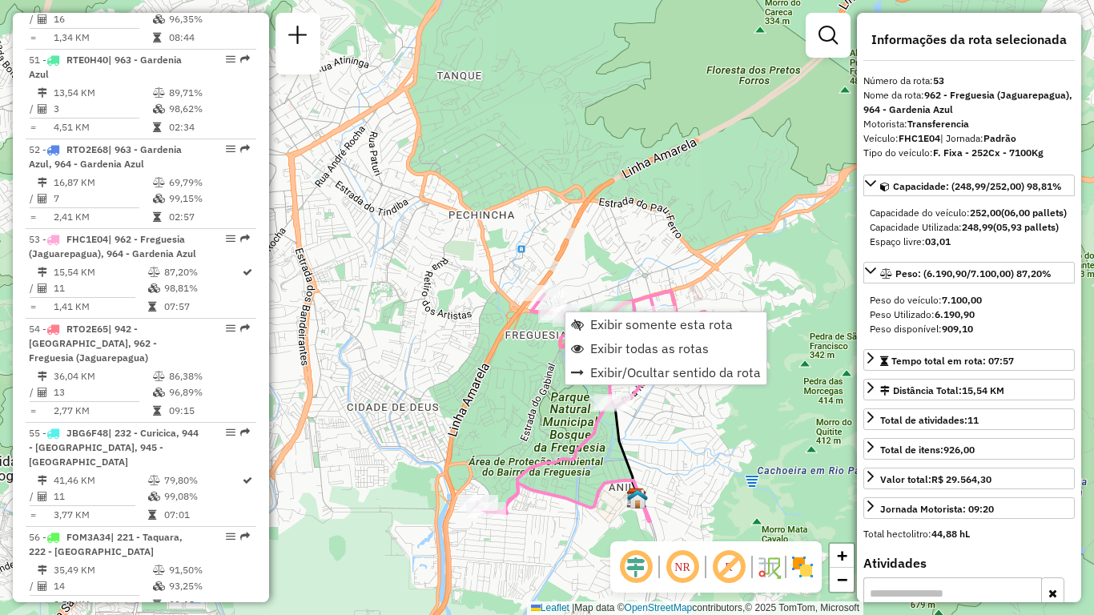
click at [536, 359] on div "Janela de atendimento Grade de atendimento Capacidade Transportadoras Veículos …" at bounding box center [547, 307] width 1094 height 615
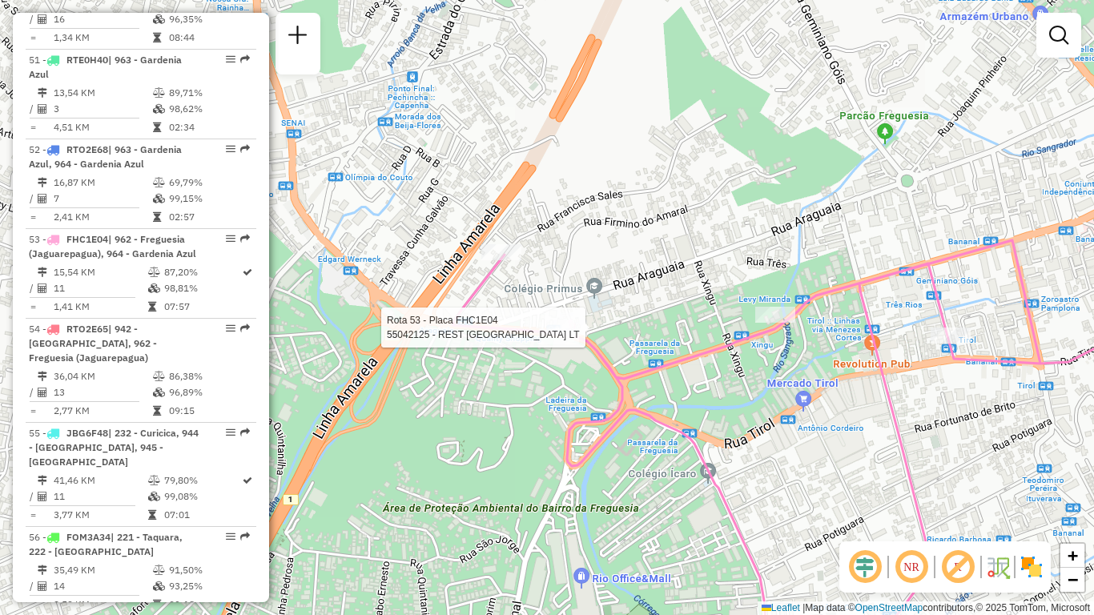
select select "**********"
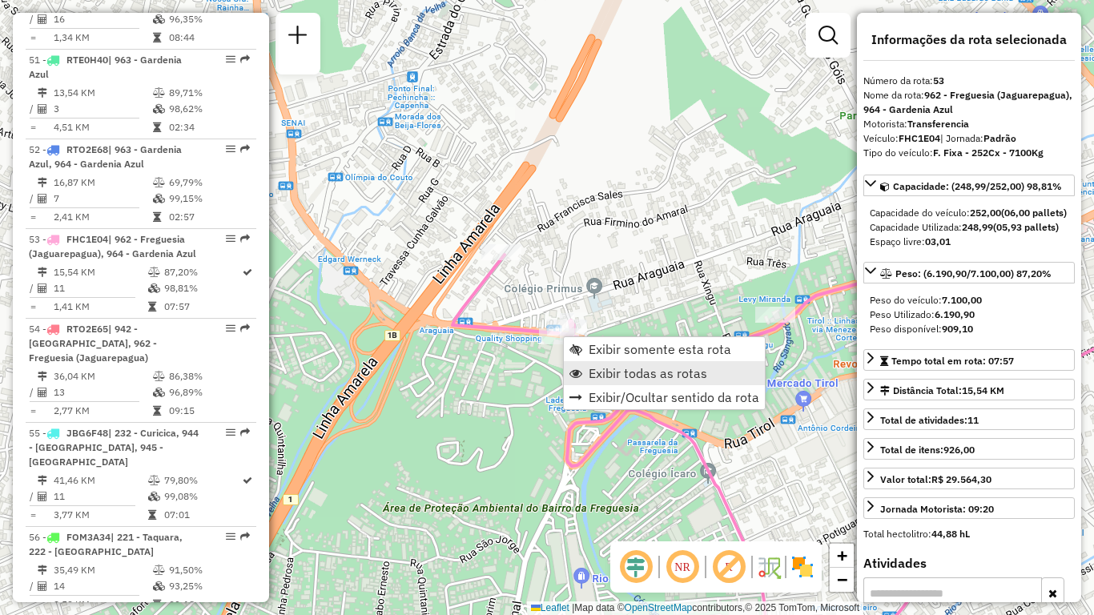
click at [594, 370] on span "Exibir todas as rotas" at bounding box center [648, 373] width 119 height 13
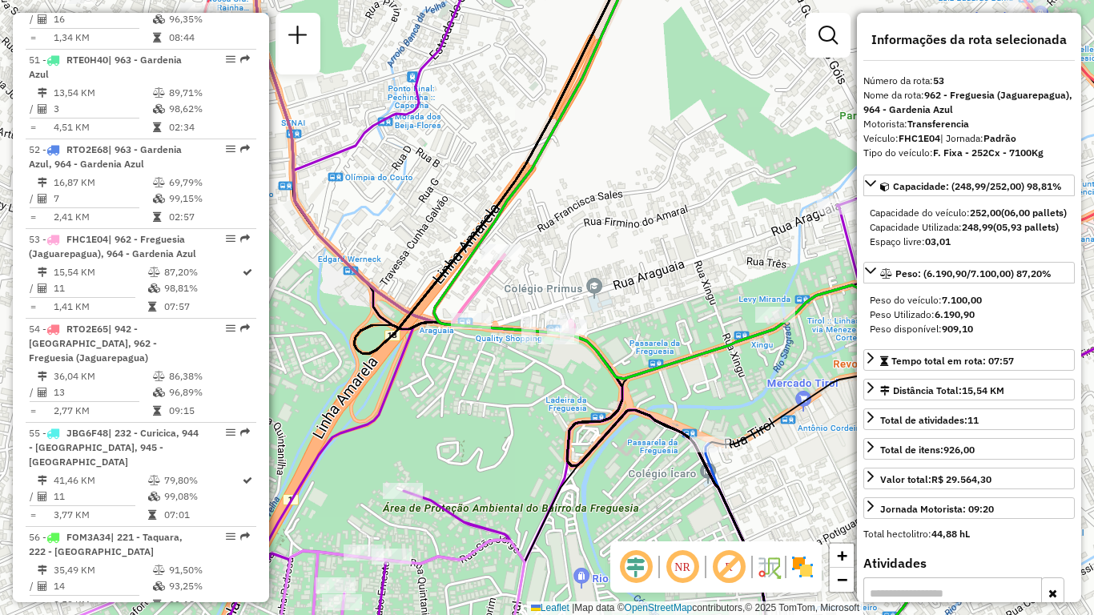
drag, startPoint x: 489, startPoint y: 366, endPoint x: 516, endPoint y: 385, distance: 32.7
click at [516, 385] on div "Janela de atendimento Grade de atendimento Capacidade Transportadoras Veículos …" at bounding box center [547, 307] width 1094 height 615
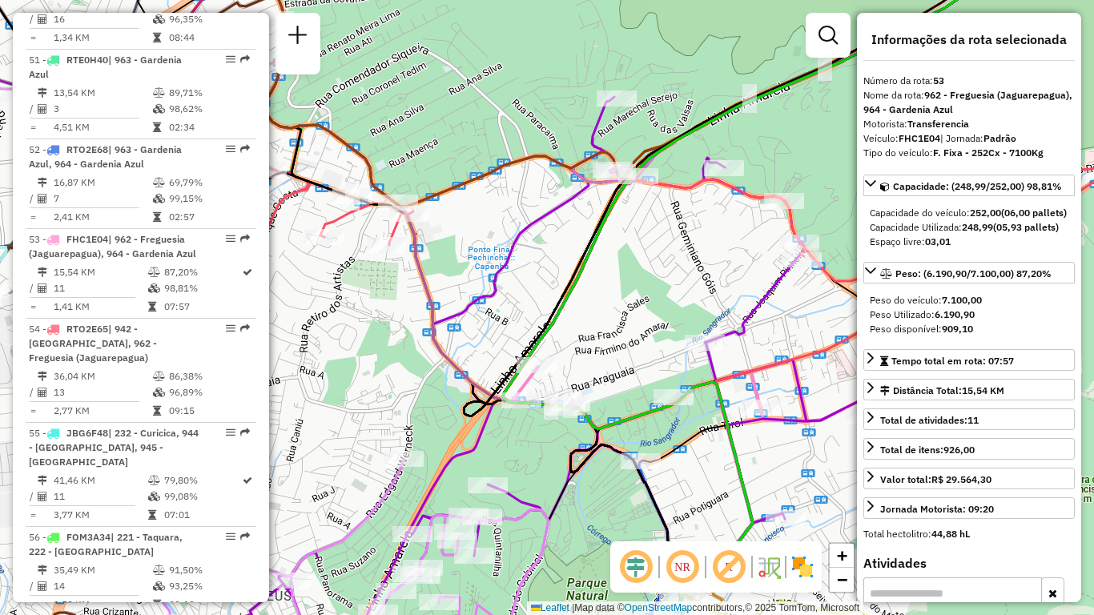
drag, startPoint x: 499, startPoint y: 387, endPoint x: 514, endPoint y: 425, distance: 40.6
click at [514, 425] on div "Janela de atendimento Grade de atendimento Capacidade Transportadoras Veículos …" at bounding box center [547, 307] width 1094 height 615
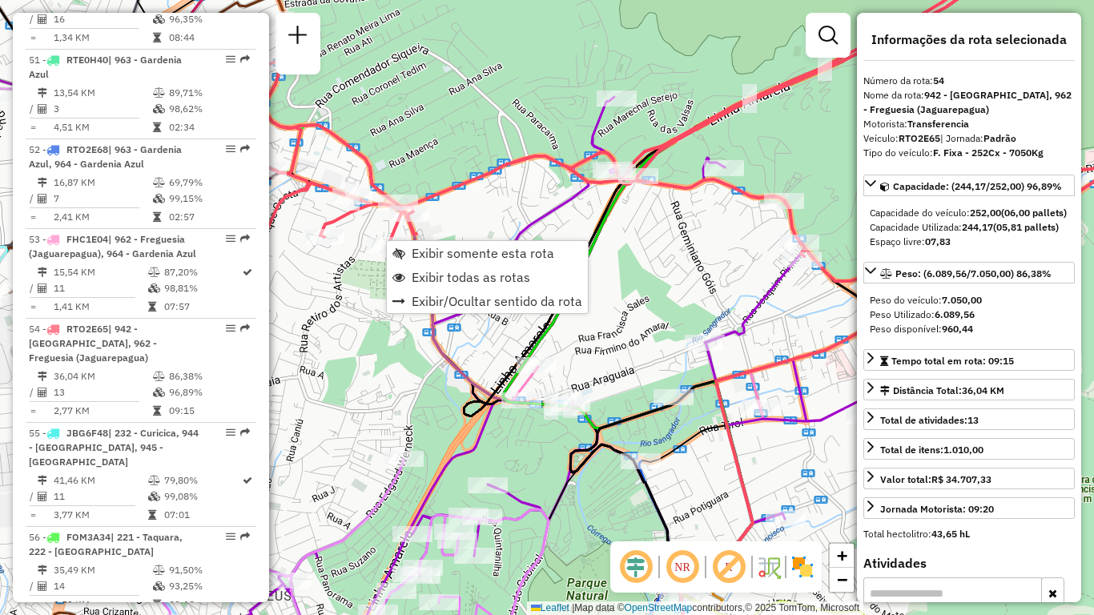
scroll to position [5575, 0]
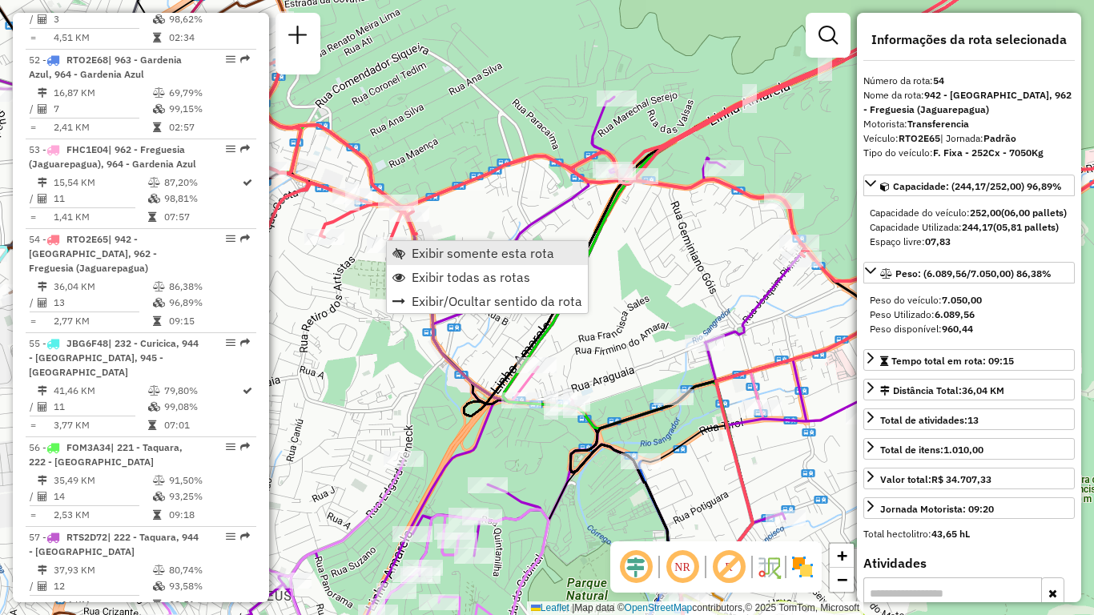
click at [416, 253] on span "Exibir somente esta rota" at bounding box center [483, 253] width 143 height 13
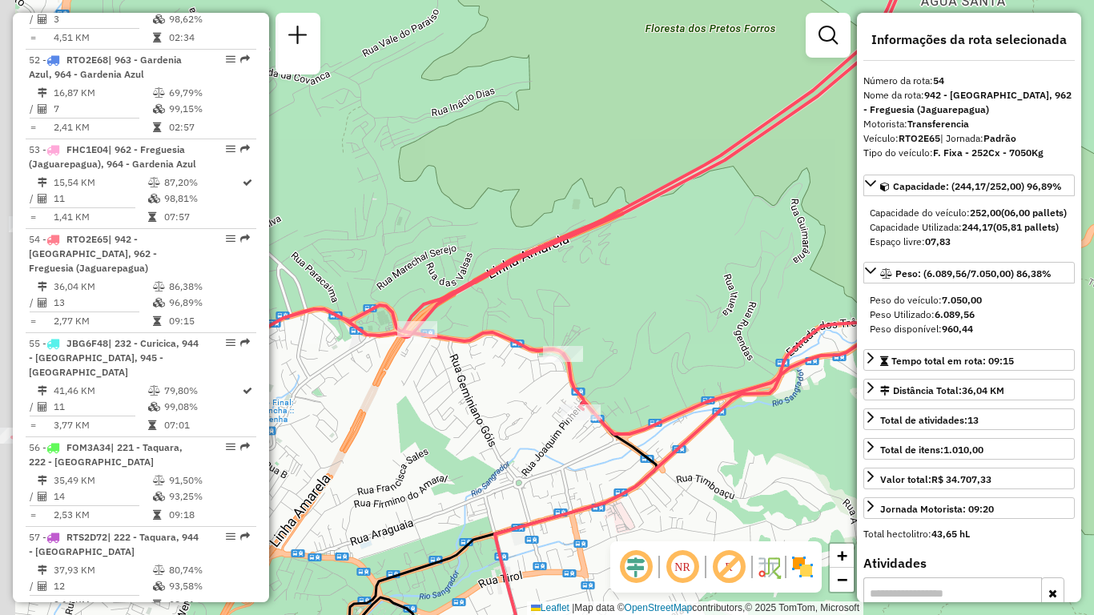
drag, startPoint x: 460, startPoint y: 412, endPoint x: 520, endPoint y: 402, distance: 60.8
click at [520, 402] on div "Janela de atendimento Grade de atendimento Capacidade Transportadoras Veículos …" at bounding box center [547, 307] width 1094 height 615
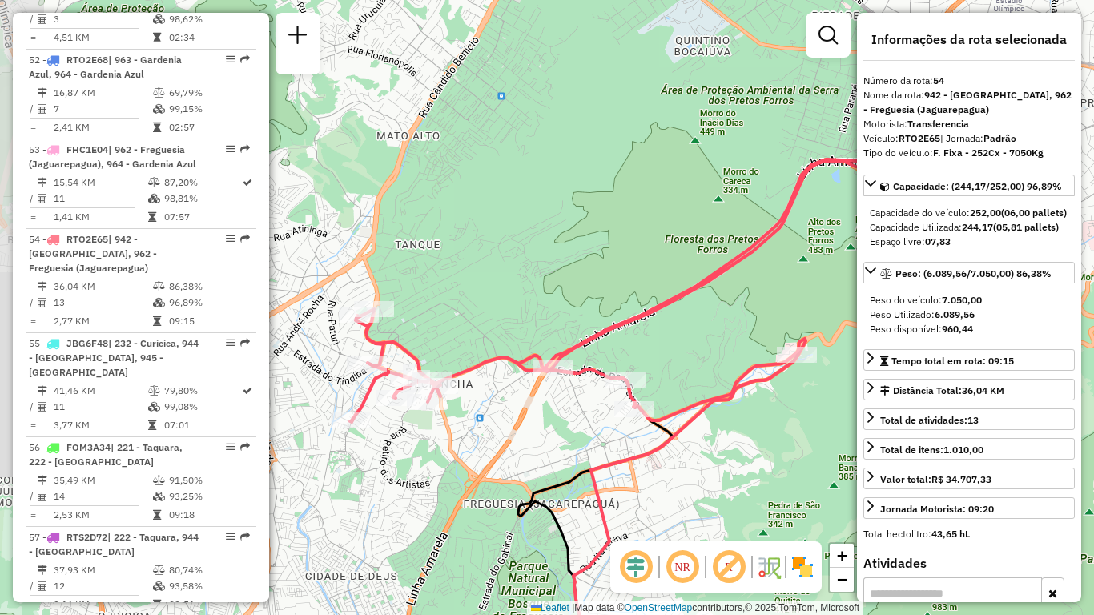
drag, startPoint x: 503, startPoint y: 429, endPoint x: 547, endPoint y: 423, distance: 44.4
click at [547, 423] on div "Janela de atendimento Grade de atendimento Capacidade Transportadoras Veículos …" at bounding box center [547, 307] width 1094 height 615
click at [594, 232] on div "Janela de atendimento Grade de atendimento Capacidade Transportadoras Veículos …" at bounding box center [547, 307] width 1094 height 615
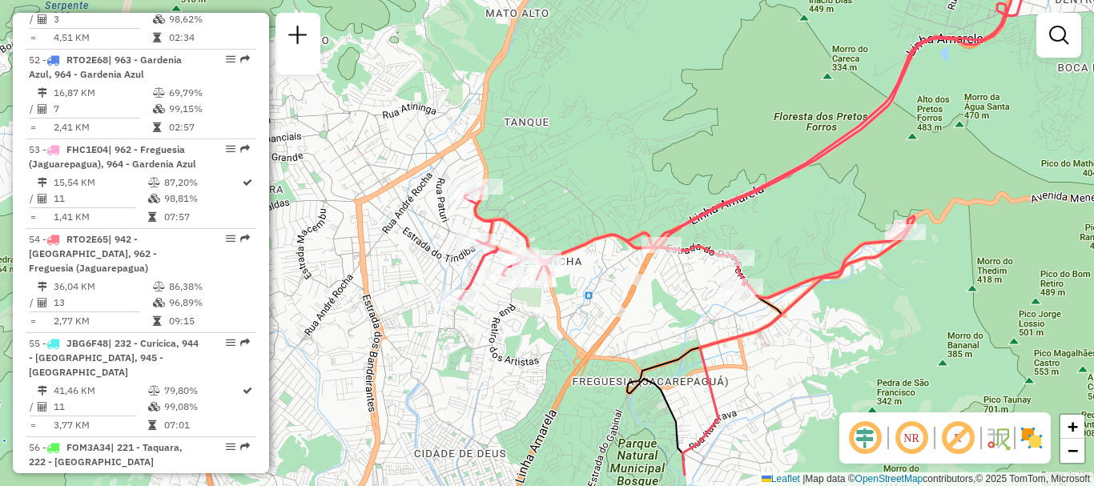
drag, startPoint x: 781, startPoint y: 203, endPoint x: 890, endPoint y: 145, distance: 123.6
click at [890, 145] on div "Janela de atendimento Grade de atendimento Capacidade Transportadoras Veículos …" at bounding box center [547, 243] width 1094 height 486
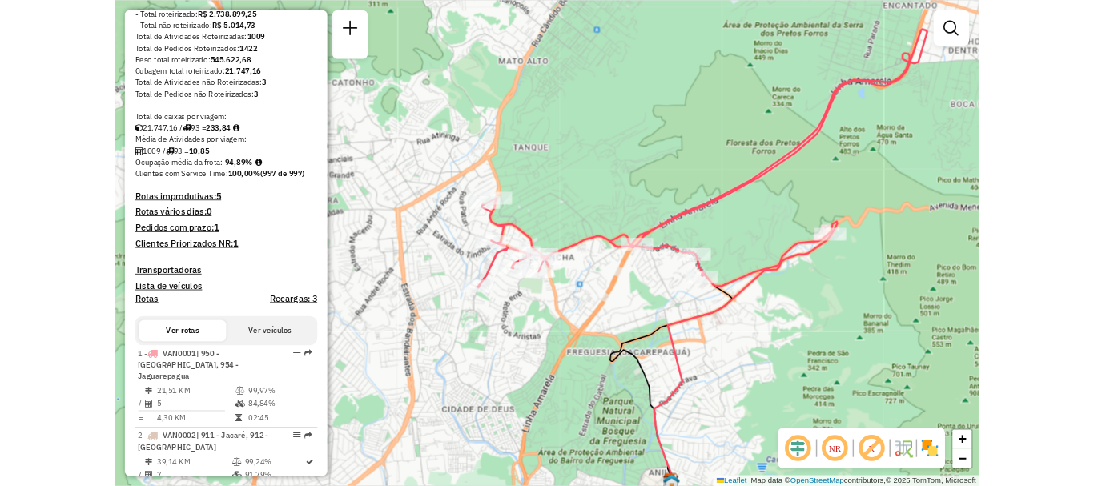
scroll to position [0, 0]
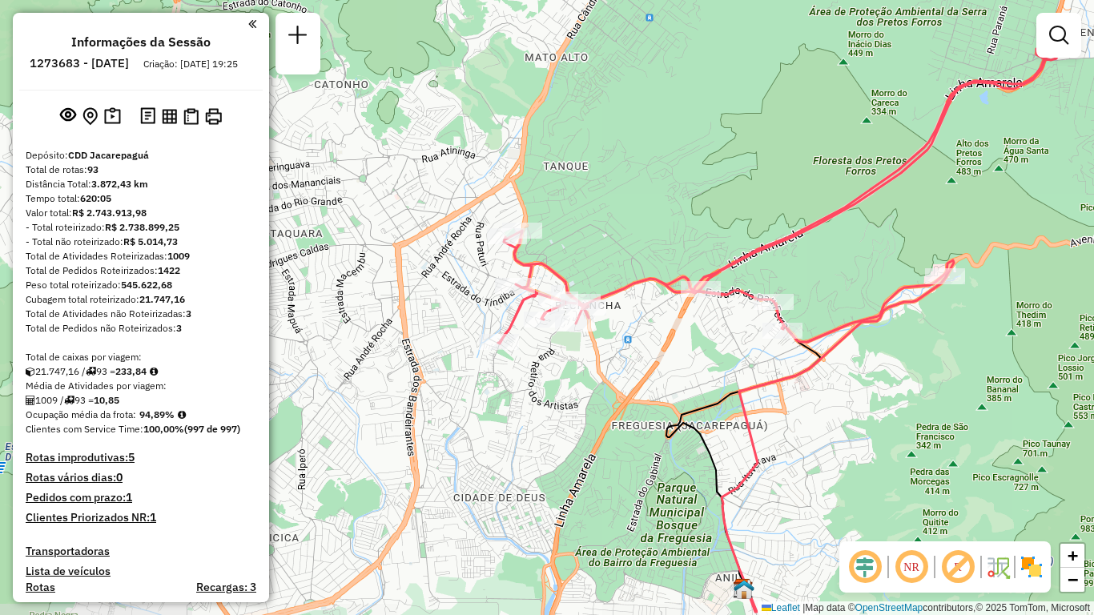
drag, startPoint x: 711, startPoint y: 231, endPoint x: 770, endPoint y: 207, distance: 63.2
click at [770, 207] on div "Janela de atendimento Grade de atendimento Capacidade Transportadoras Veículos …" at bounding box center [547, 307] width 1094 height 615
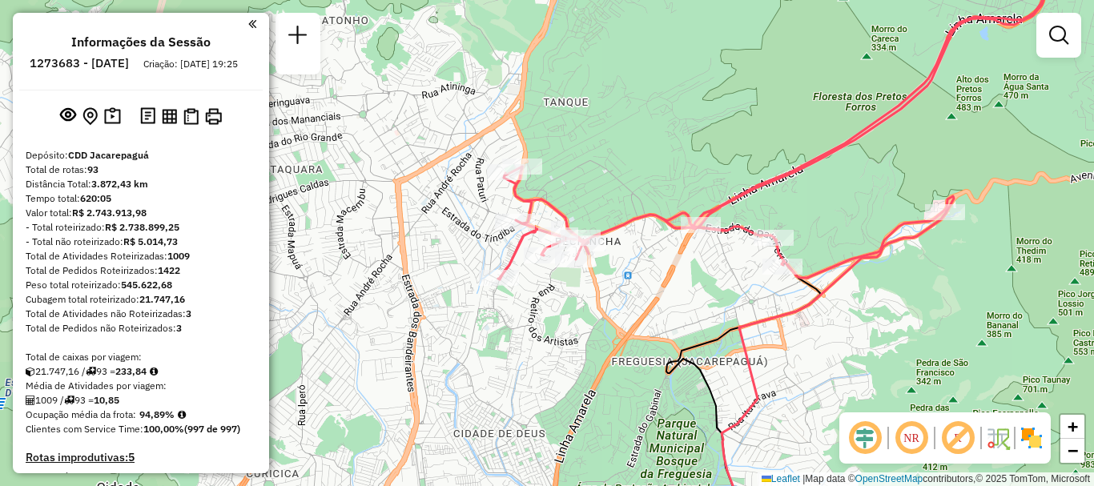
select select "**********"
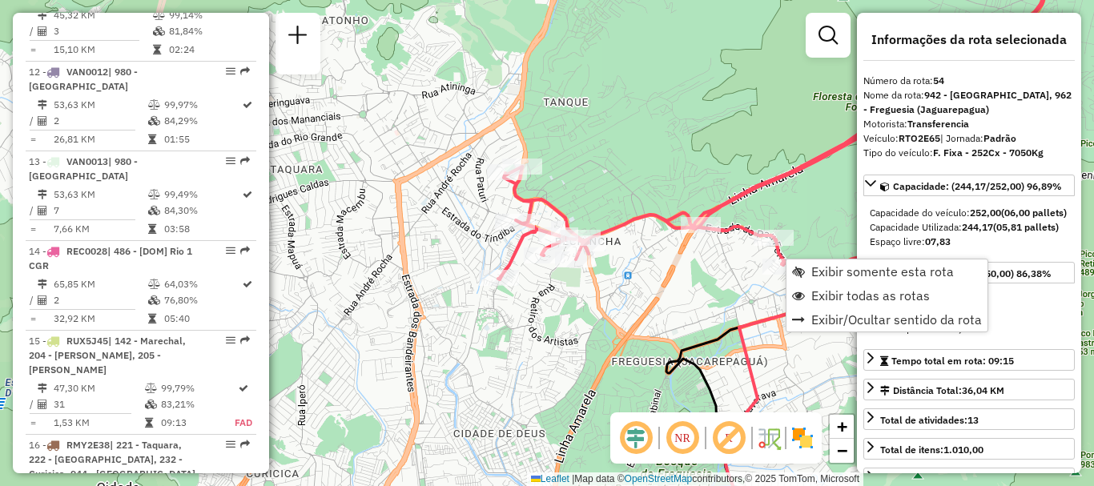
scroll to position [5575, 0]
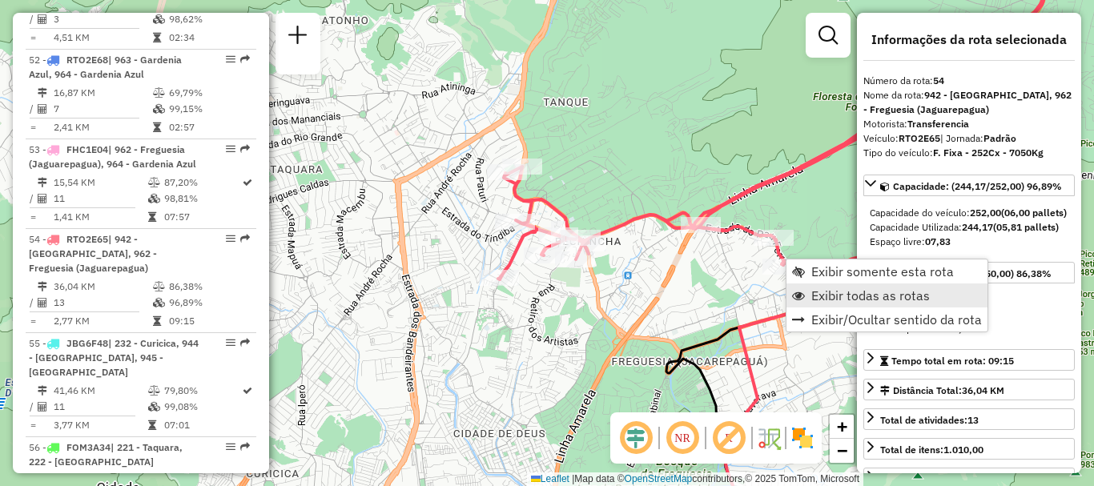
click at [833, 293] on span "Exibir todas as rotas" at bounding box center [870, 295] width 119 height 13
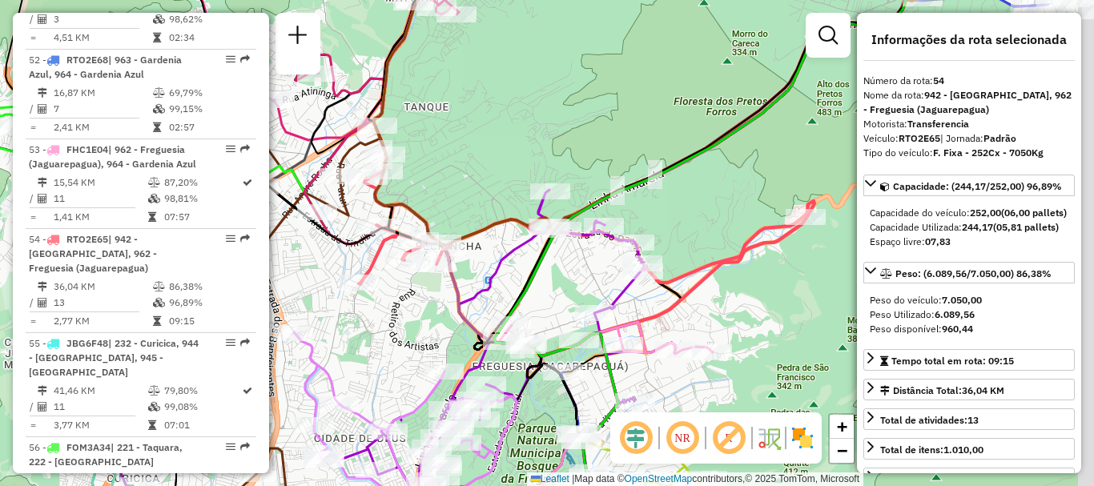
drag, startPoint x: 728, startPoint y: 266, endPoint x: 579, endPoint y: 263, distance: 149.0
click at [581, 271] on div "Janela de atendimento Grade de atendimento Capacidade Transportadoras Veículos …" at bounding box center [547, 243] width 1094 height 486
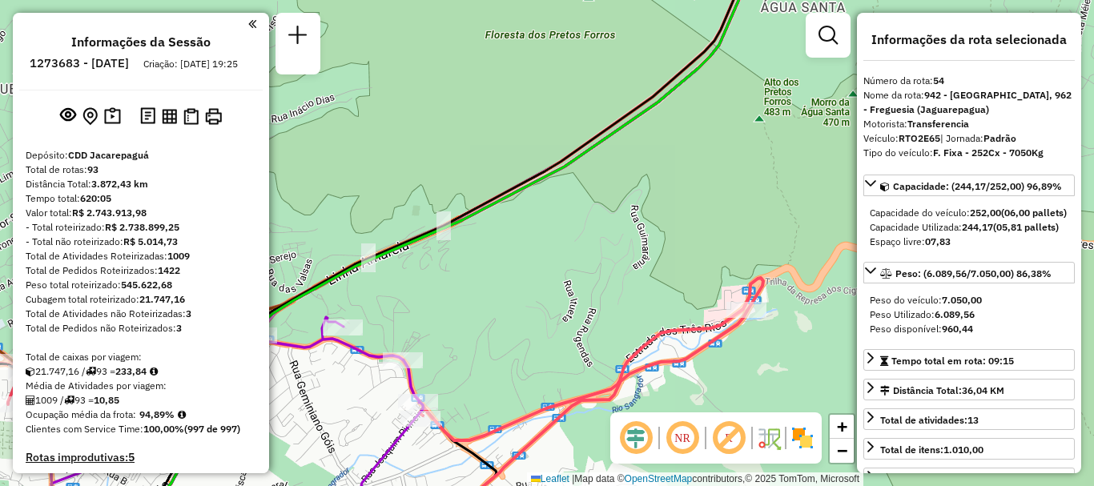
select select "**********"
